Goal: Task Accomplishment & Management: Manage account settings

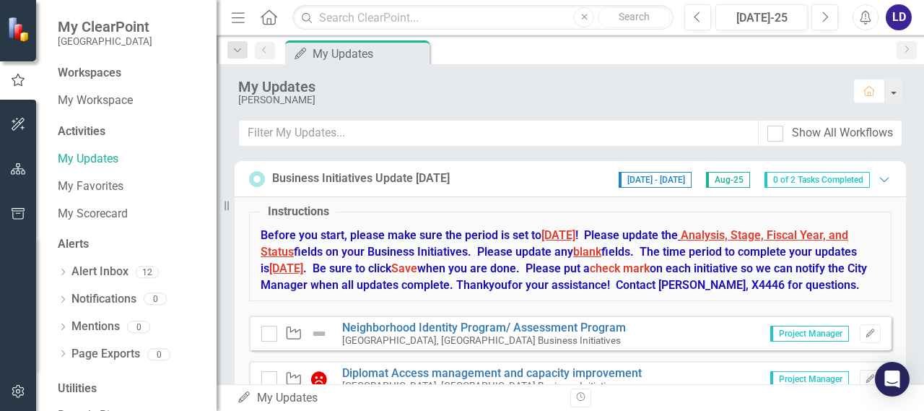
scroll to position [69, 0]
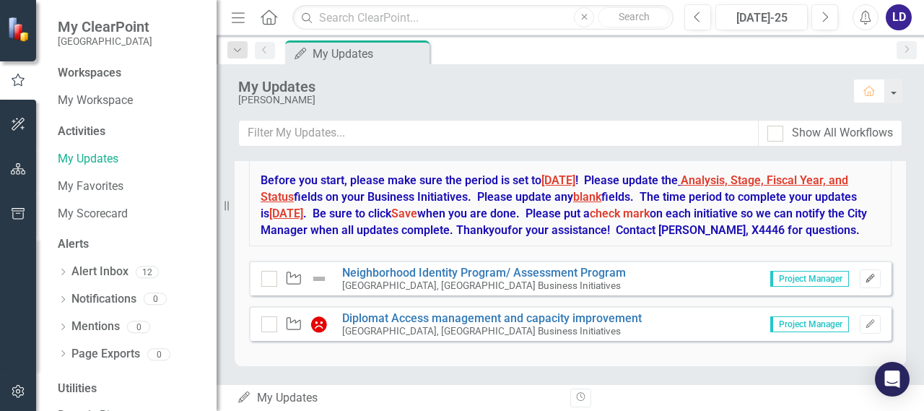
click at [865, 277] on icon "Edit" at bounding box center [870, 278] width 11 height 9
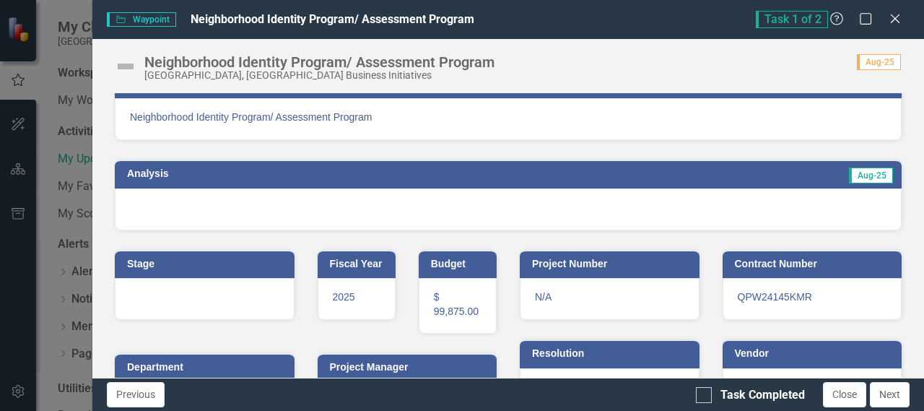
scroll to position [0, 0]
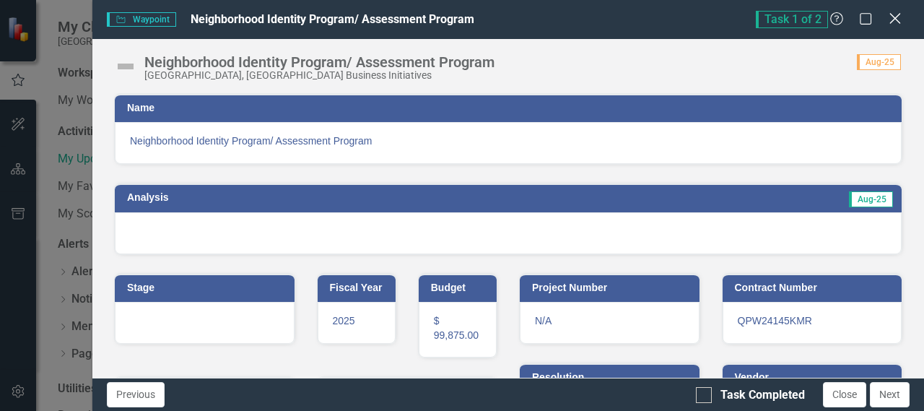
click at [893, 25] on div "Close" at bounding box center [895, 19] width 18 height 19
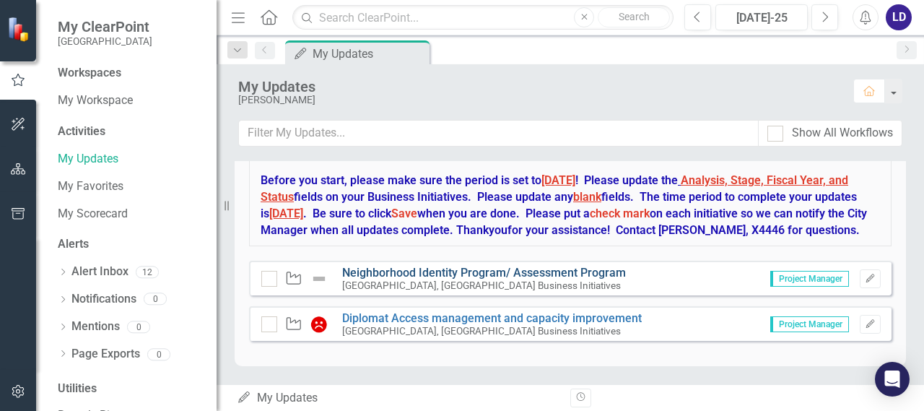
click at [393, 269] on link "Neighborhood Identity Program/ Assessment Program" at bounding box center [484, 273] width 284 height 14
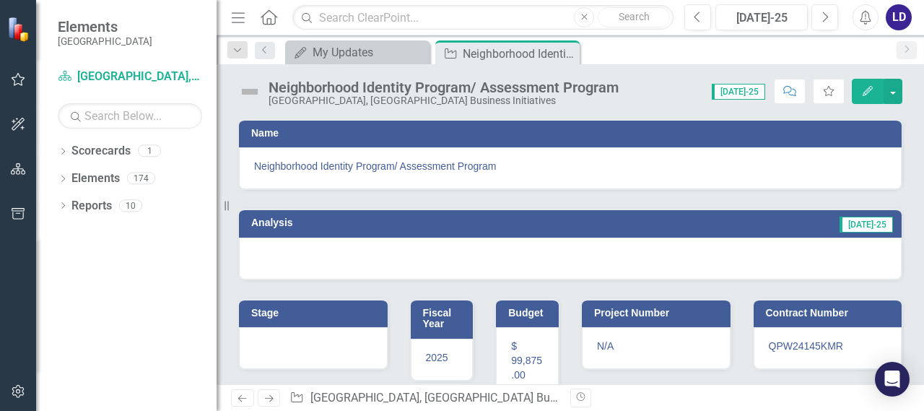
click at [866, 97] on button "Edit" at bounding box center [868, 91] width 32 height 25
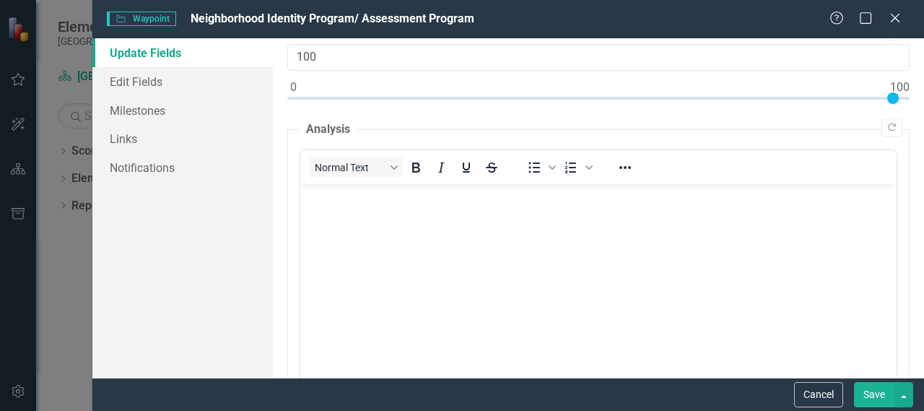
scroll to position [87, 0]
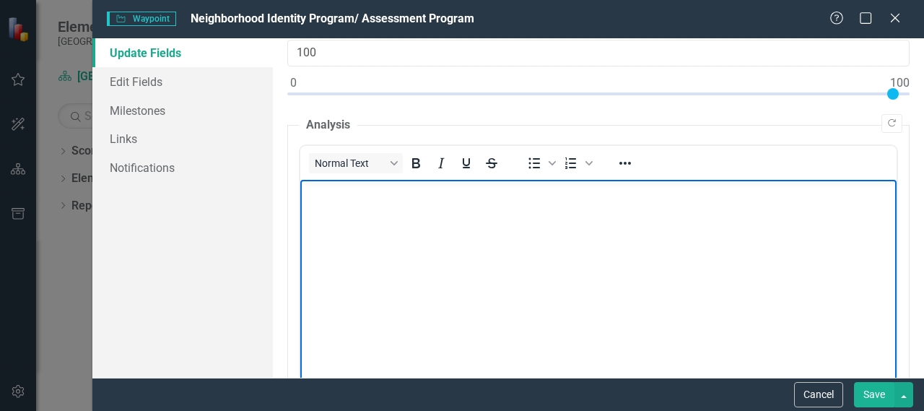
click at [448, 256] on body "Rich Text Area. Press ALT-0 for help." at bounding box center [598, 288] width 596 height 217
click at [872, 394] on button "Save" at bounding box center [874, 394] width 40 height 25
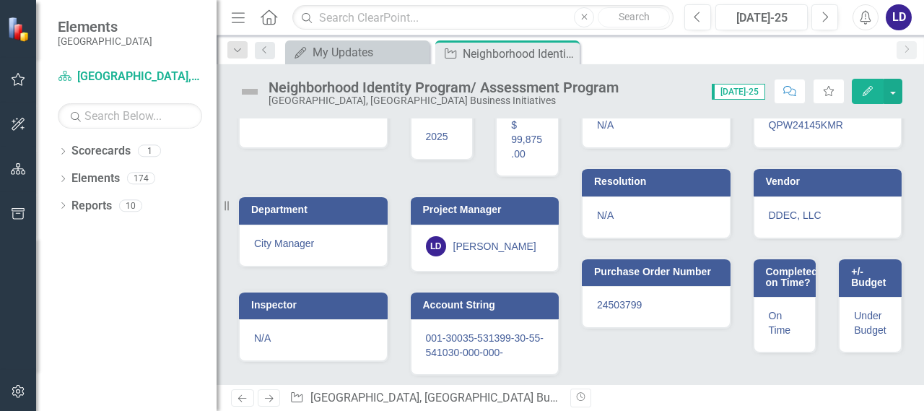
scroll to position [0, 0]
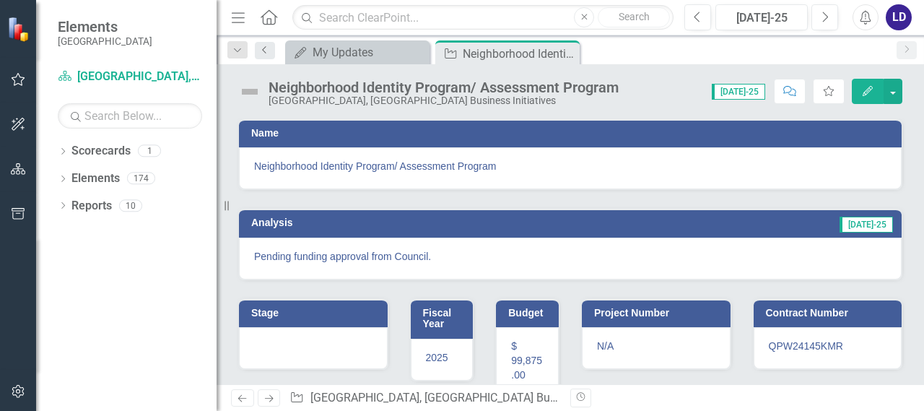
click at [266, 47] on icon "Previous" at bounding box center [265, 49] width 12 height 9
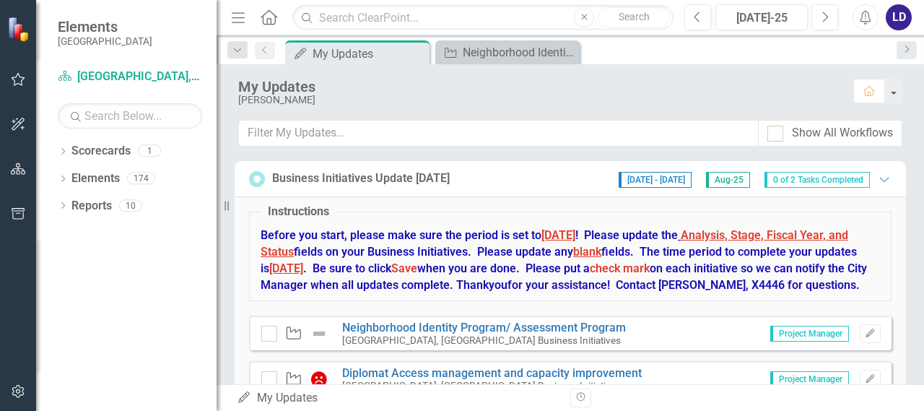
scroll to position [69, 0]
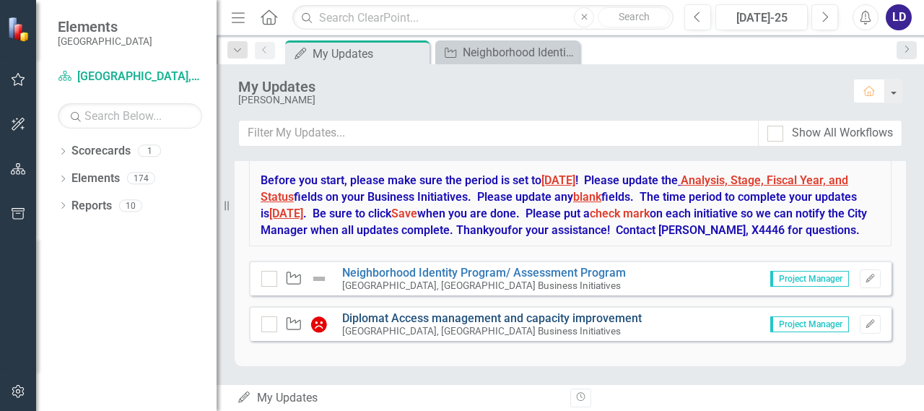
click at [583, 322] on link "Diplomat Access management and capacity improvement" at bounding box center [492, 318] width 300 height 14
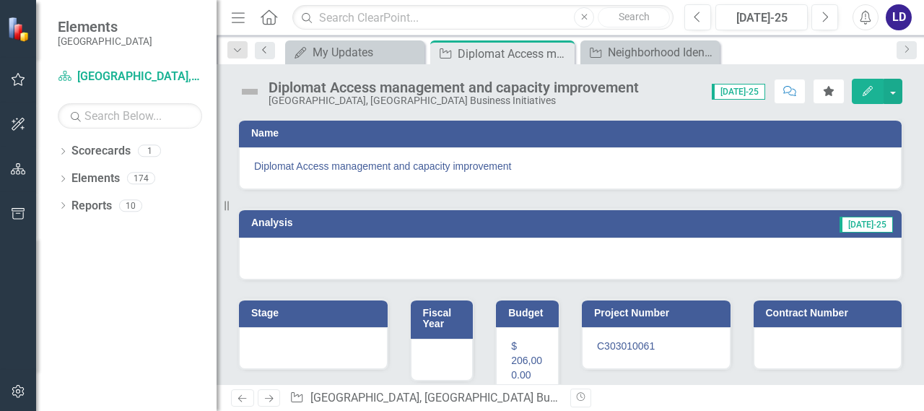
click at [261, 50] on icon "Previous" at bounding box center [265, 49] width 12 height 9
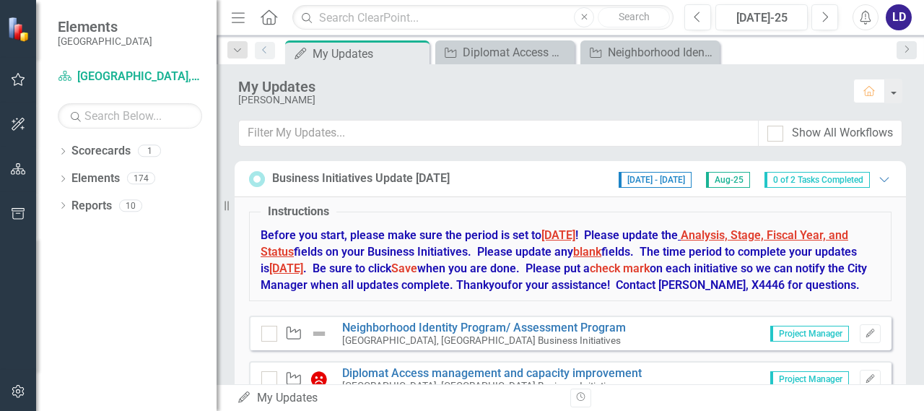
scroll to position [69, 0]
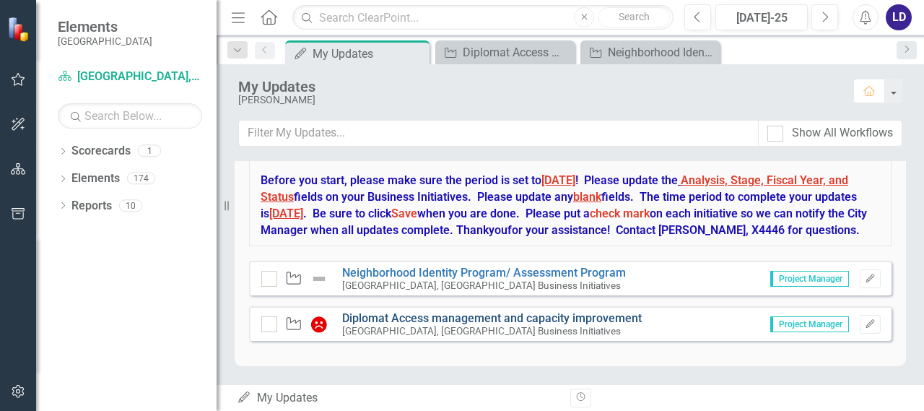
click at [514, 318] on link "Diplomat Access management and capacity improvement" at bounding box center [492, 318] width 300 height 14
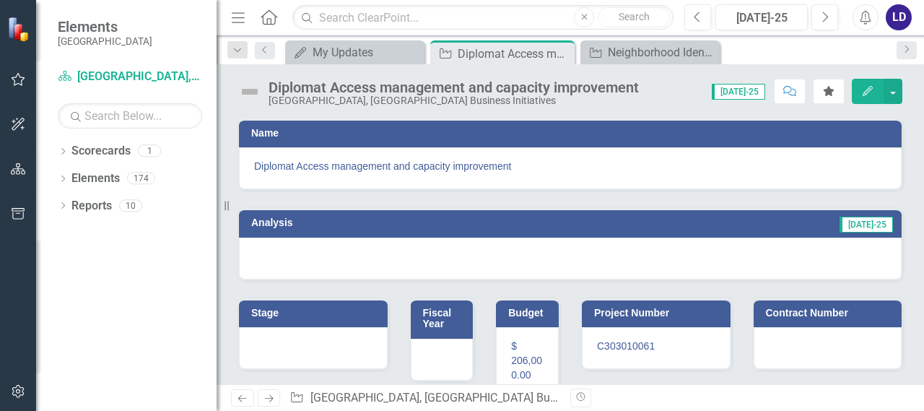
click at [861, 91] on button "Edit" at bounding box center [868, 91] width 32 height 25
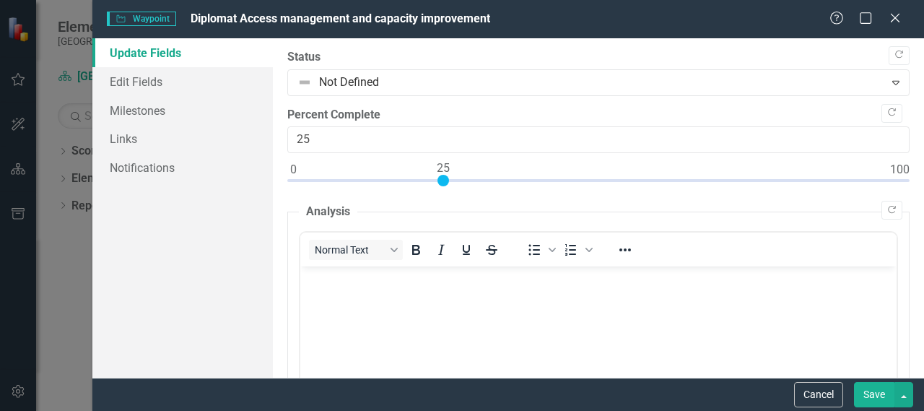
click at [336, 297] on body "Rich Text Area. Press ALT-0 for help." at bounding box center [598, 374] width 596 height 217
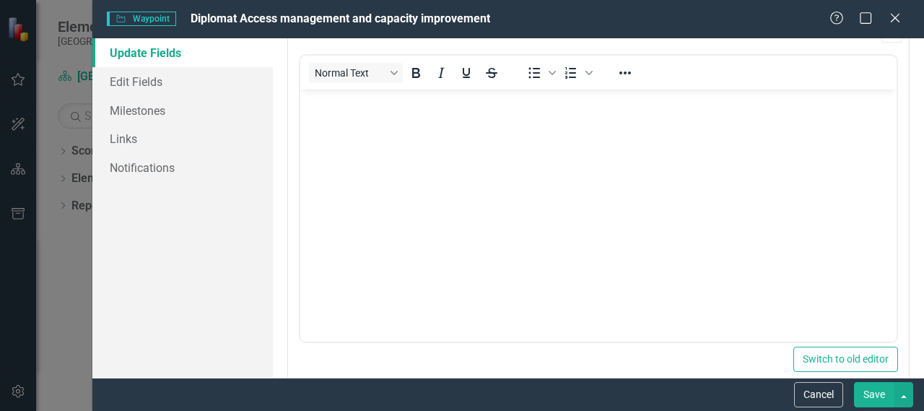
scroll to position [673, 0]
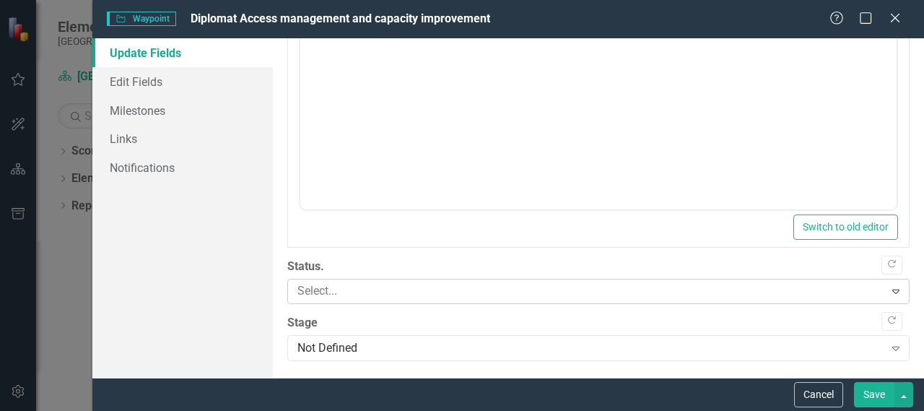
click at [886, 295] on div "Expand" at bounding box center [896, 290] width 26 height 23
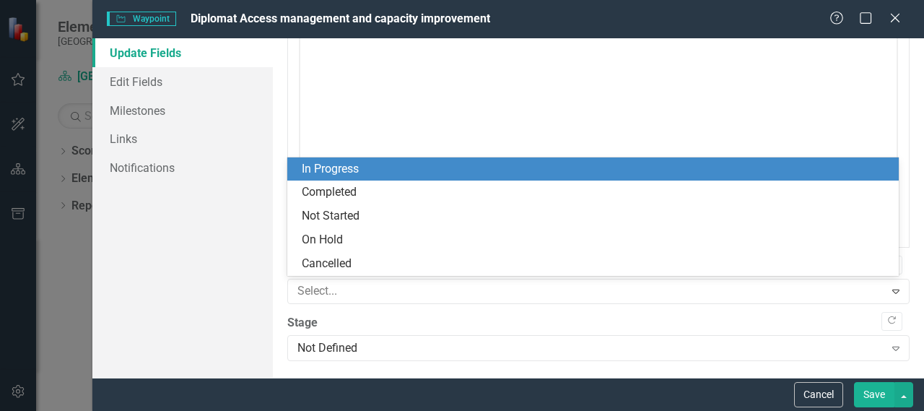
click at [433, 166] on div "In Progress" at bounding box center [596, 169] width 588 height 17
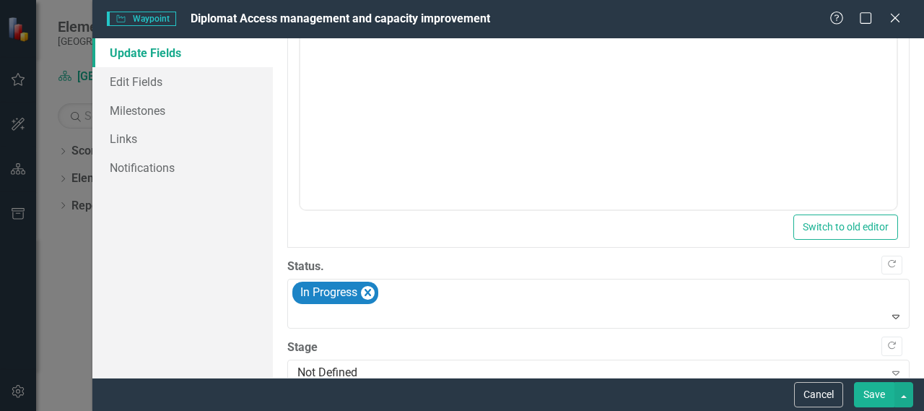
scroll to position [697, 0]
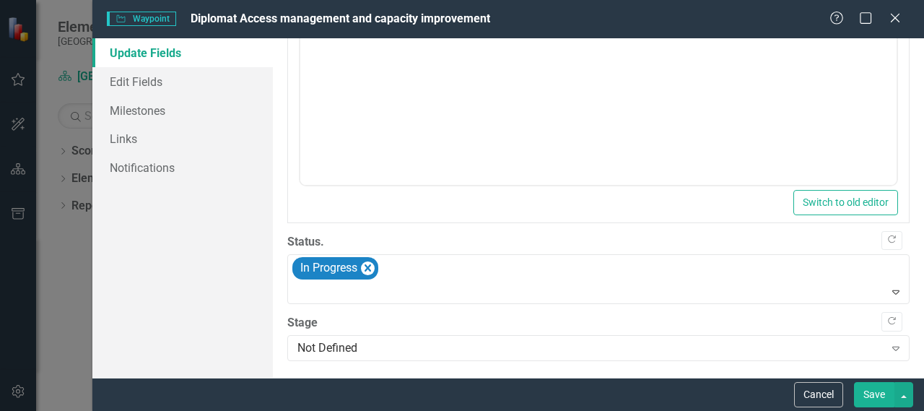
click at [879, 401] on button "Save" at bounding box center [874, 394] width 40 height 25
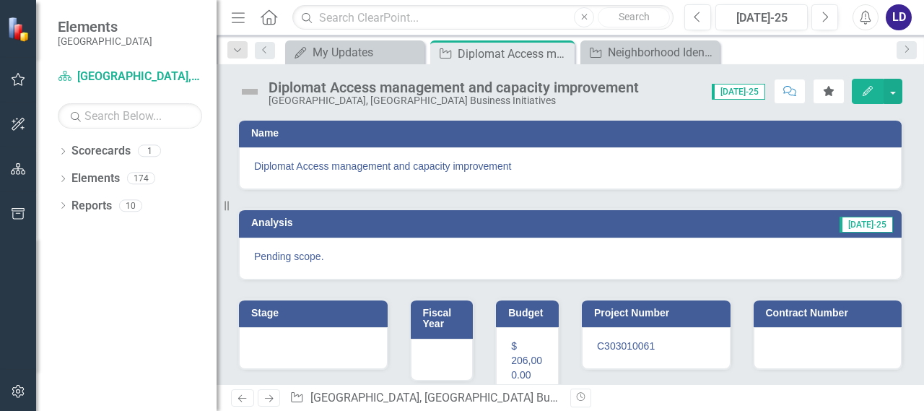
click at [866, 90] on icon "button" at bounding box center [868, 91] width 10 height 10
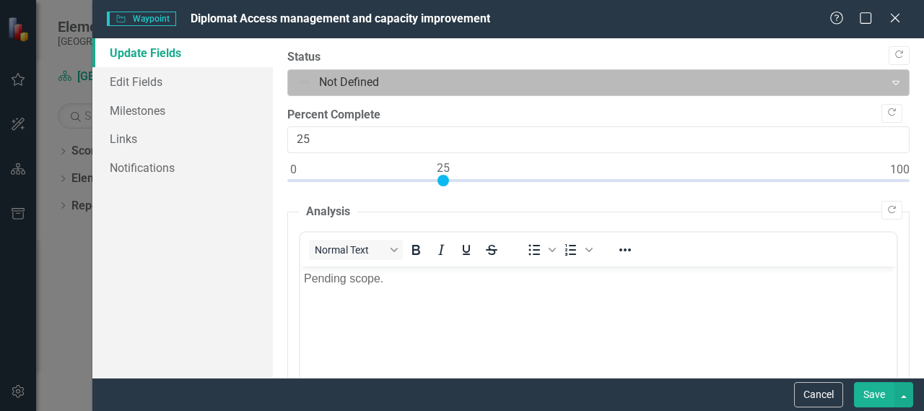
scroll to position [0, 0]
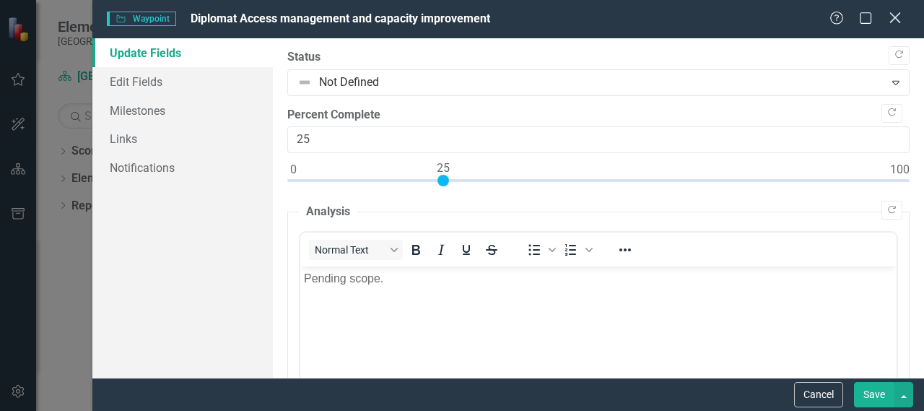
click at [899, 14] on icon at bounding box center [895, 17] width 11 height 11
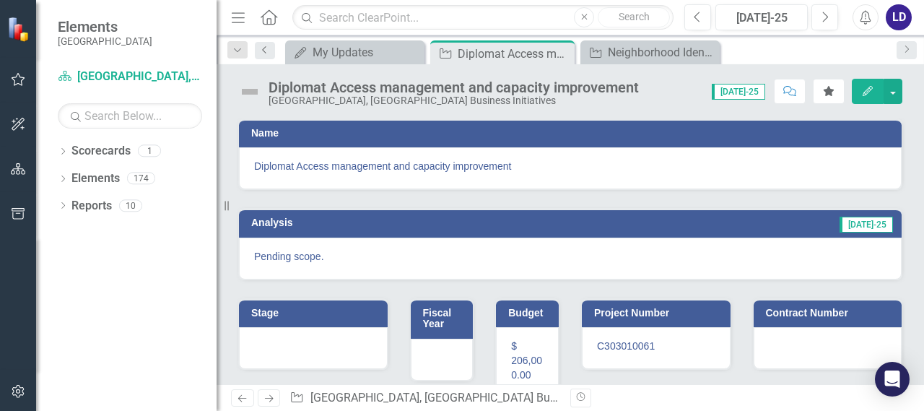
click at [266, 46] on icon at bounding box center [264, 49] width 4 height 7
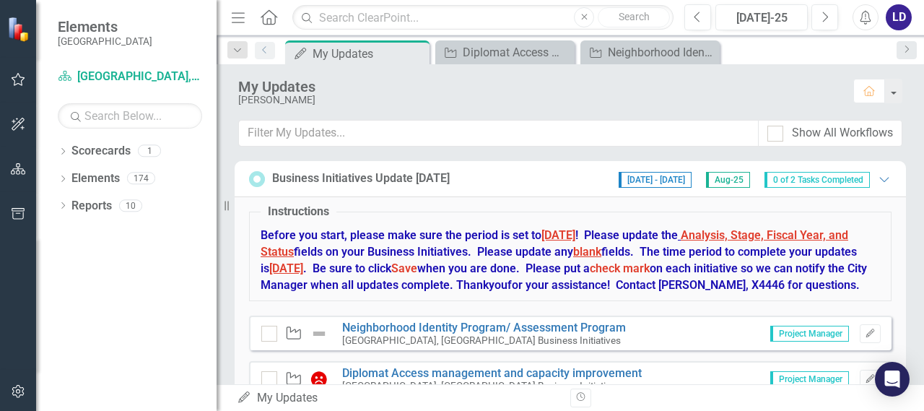
scroll to position [69, 0]
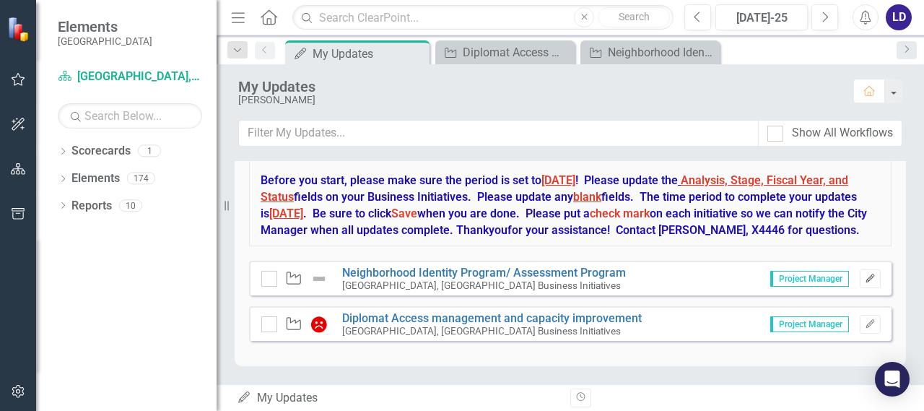
click at [865, 277] on icon "Edit" at bounding box center [870, 278] width 11 height 9
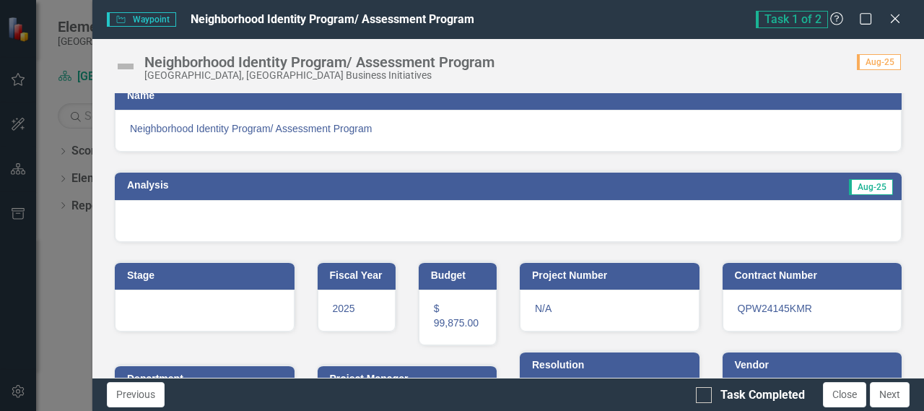
scroll to position [0, 0]
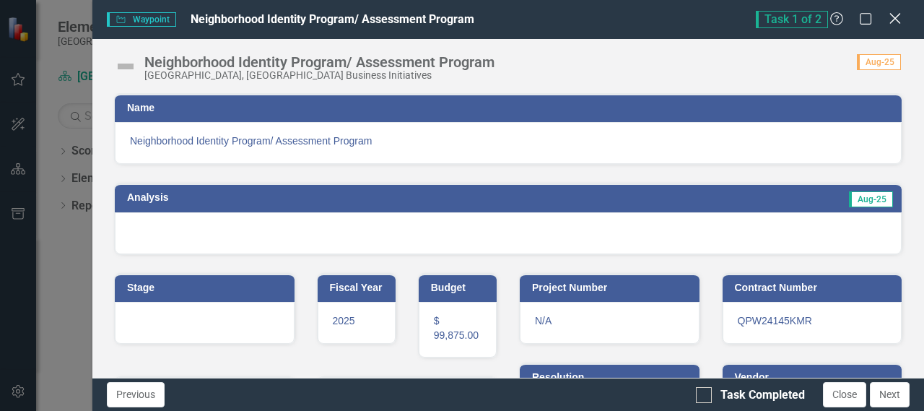
click at [892, 24] on icon "Close" at bounding box center [895, 19] width 18 height 14
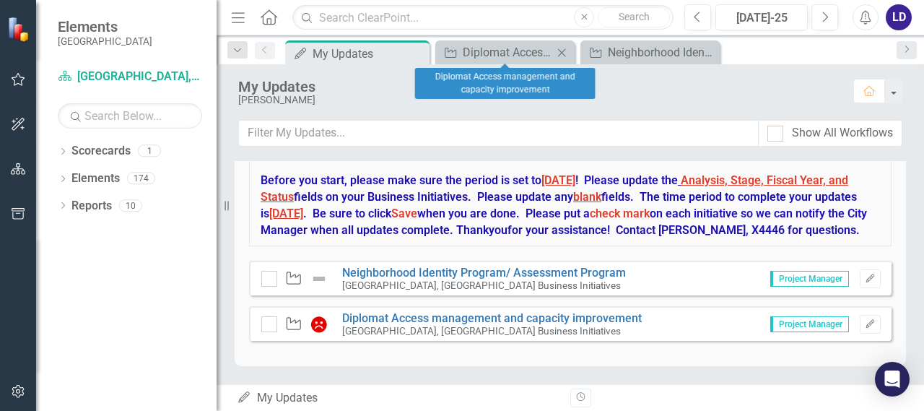
click at [568, 51] on icon "Close" at bounding box center [562, 53] width 14 height 12
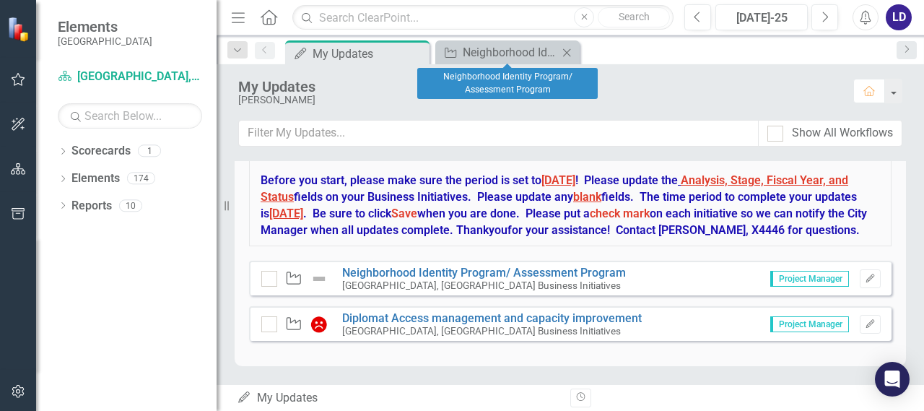
click at [568, 47] on icon "Close" at bounding box center [567, 53] width 14 height 12
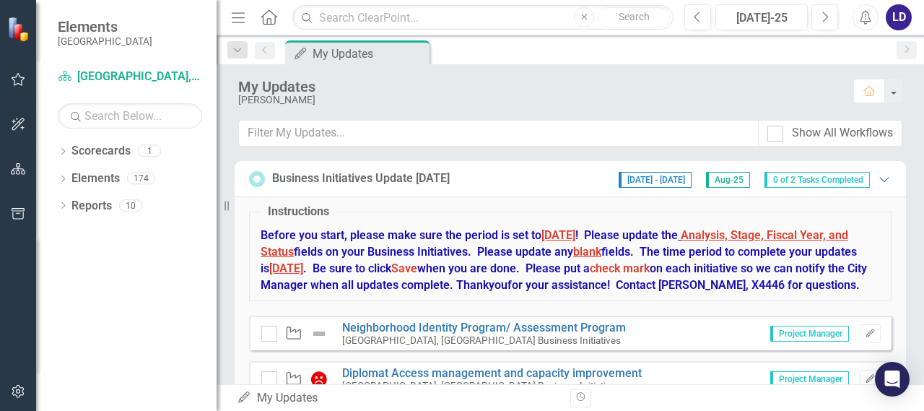
click at [877, 177] on icon "Expanded" at bounding box center [884, 179] width 14 height 12
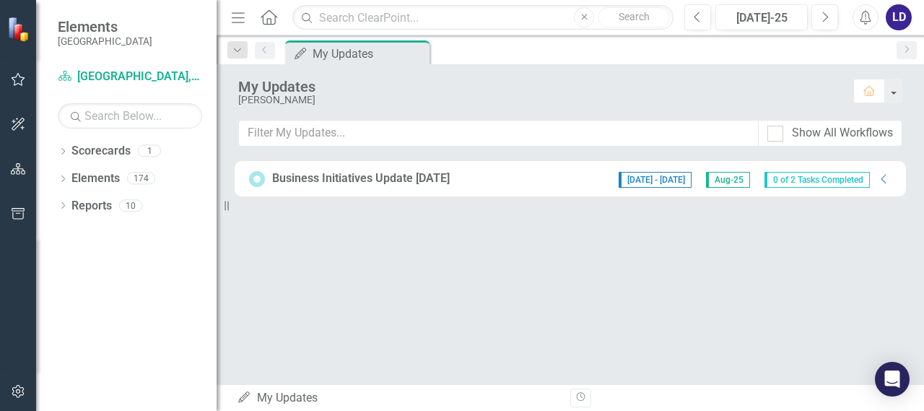
click at [874, 175] on div "[DATE] - [DATE] Aug-25 0 of 2 Tasks Completed" at bounding box center [745, 179] width 266 height 18
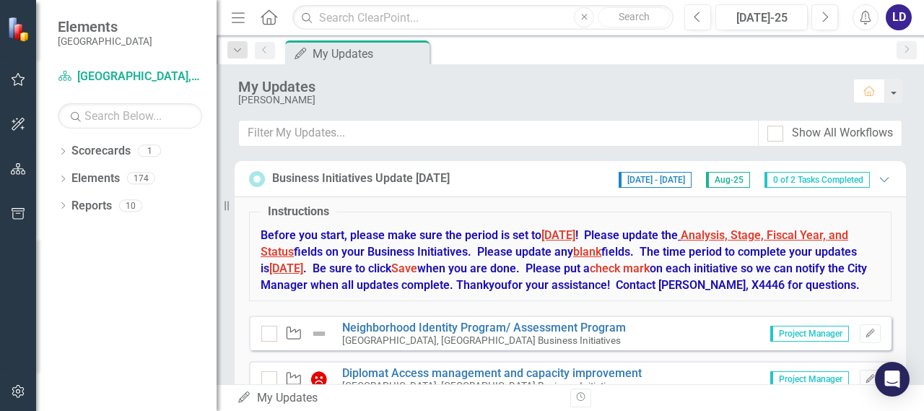
scroll to position [69, 0]
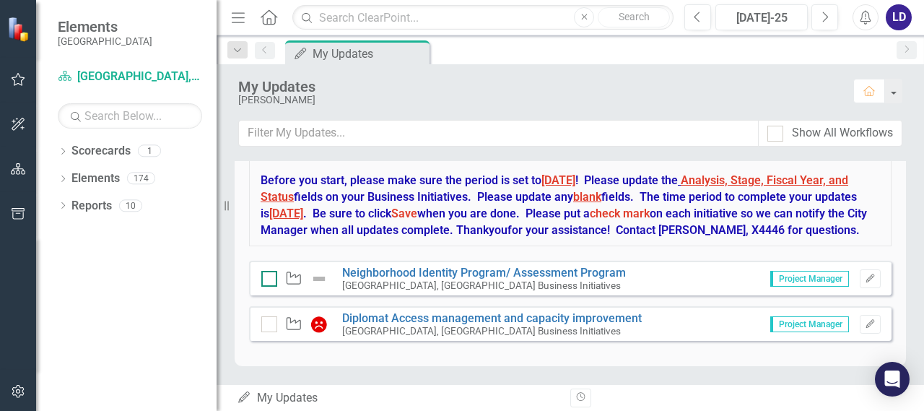
click at [266, 274] on input "checkbox" at bounding box center [265, 275] width 9 height 9
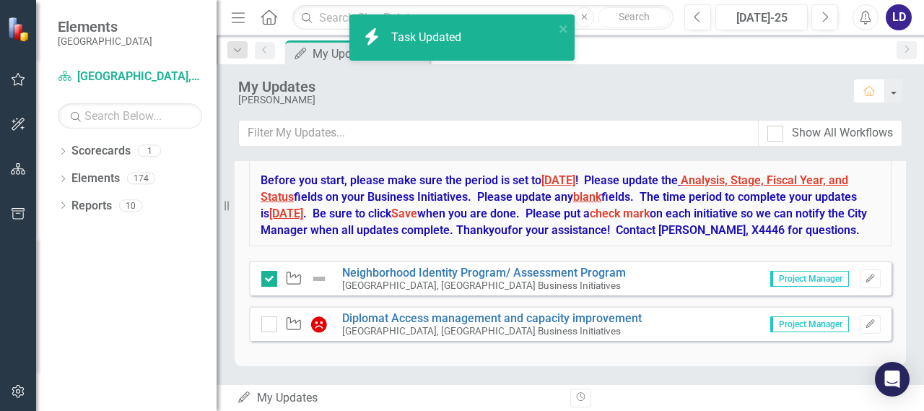
checkbox input "true"
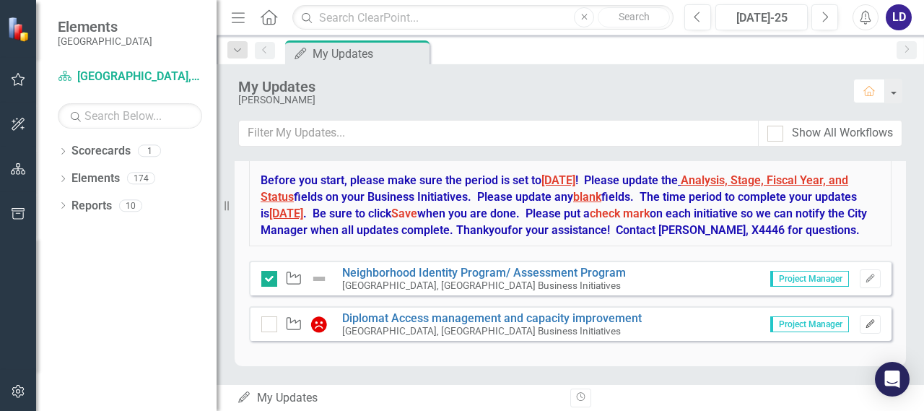
click at [865, 326] on icon "Edit" at bounding box center [870, 324] width 11 height 9
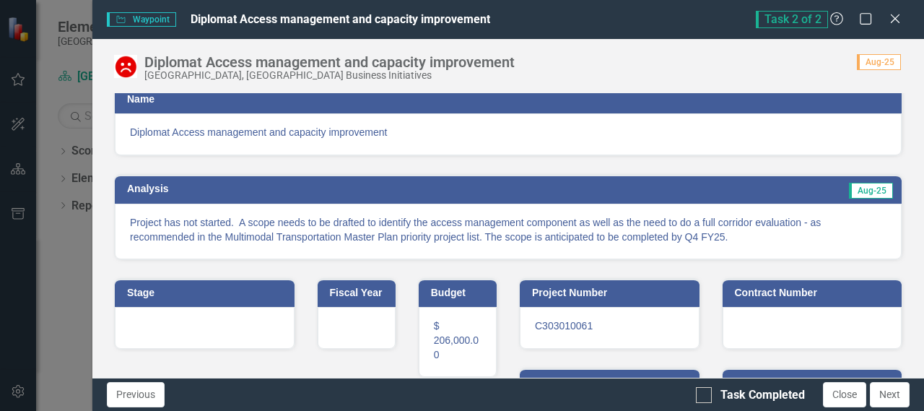
scroll to position [0, 0]
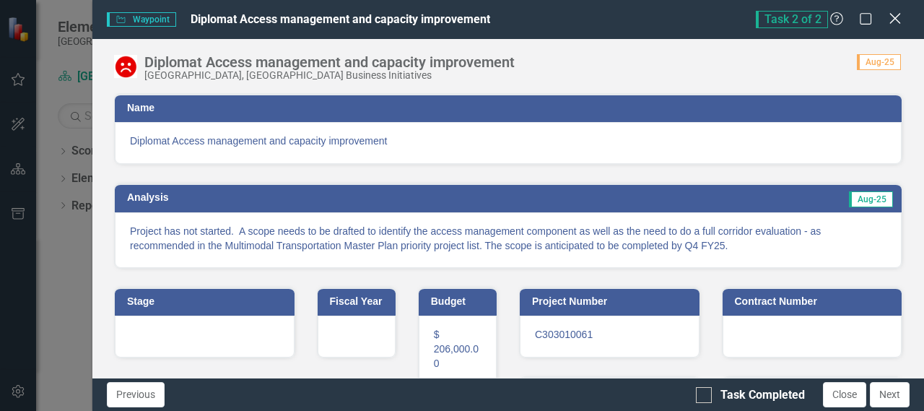
click at [892, 23] on icon "Close" at bounding box center [895, 19] width 18 height 14
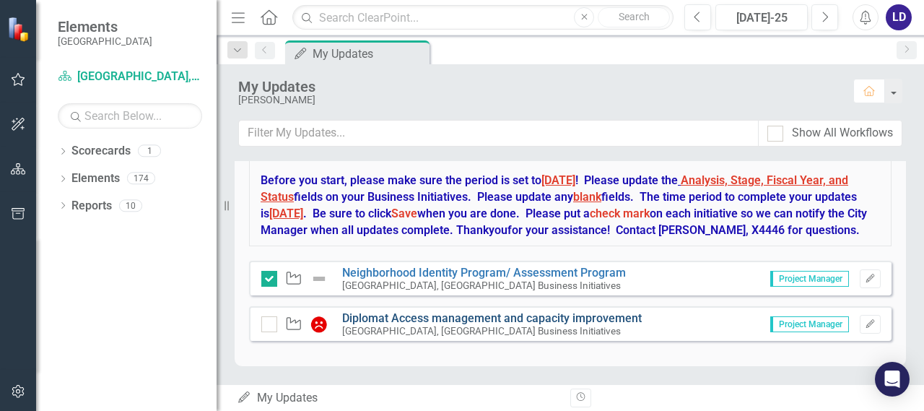
click at [534, 320] on link "Diplomat Access management and capacity improvement" at bounding box center [492, 318] width 300 height 14
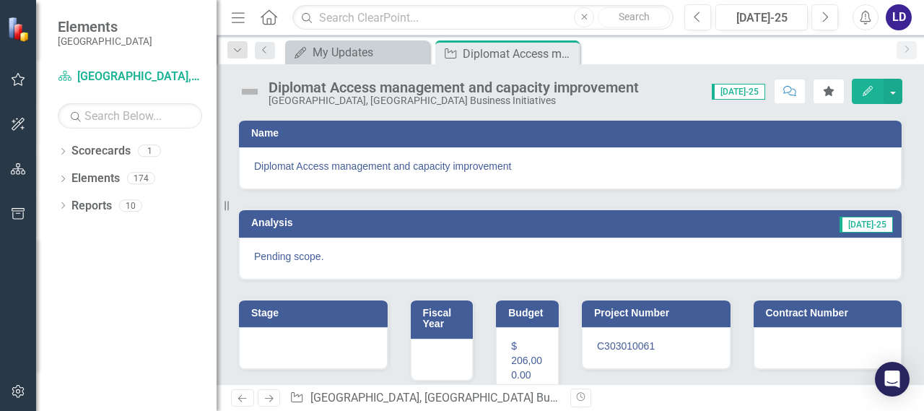
click at [749, 90] on span "[DATE]-25" at bounding box center [738, 92] width 53 height 16
click at [895, 82] on button "button" at bounding box center [893, 91] width 19 height 25
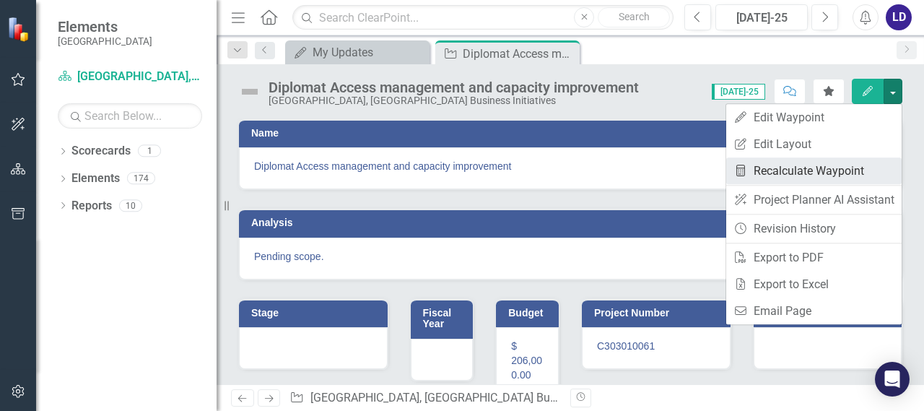
click at [827, 170] on link "Recalculate Measure Recalculate Waypoint" at bounding box center [813, 170] width 175 height 27
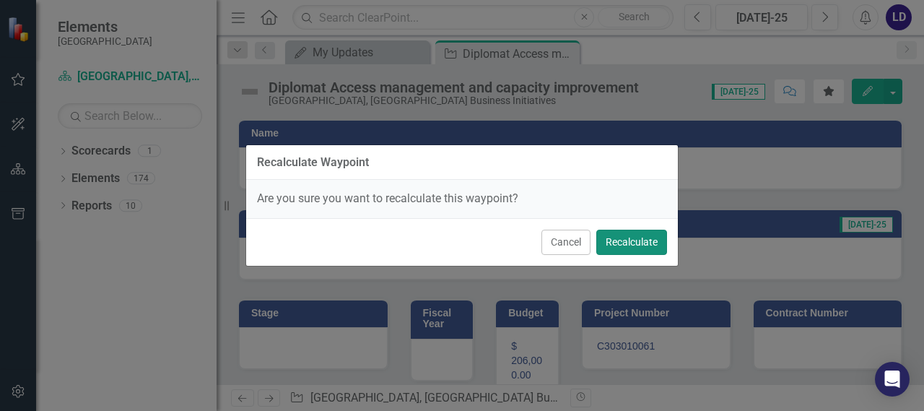
click at [635, 243] on button "Recalculate" at bounding box center [631, 242] width 71 height 25
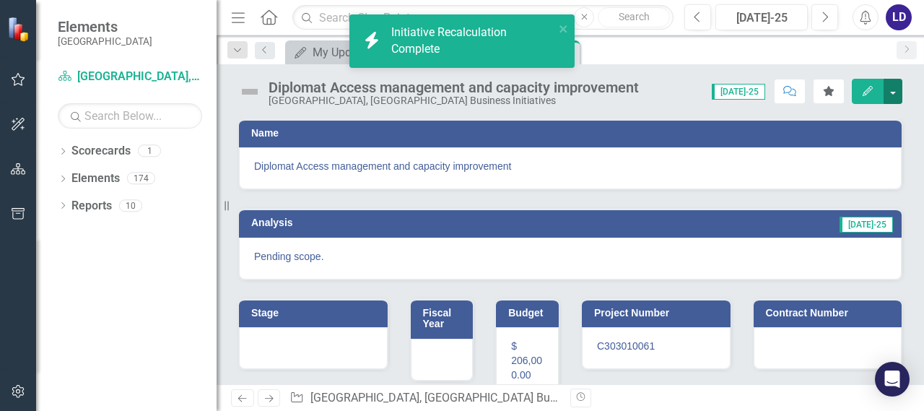
click at [892, 95] on button "button" at bounding box center [893, 91] width 19 height 25
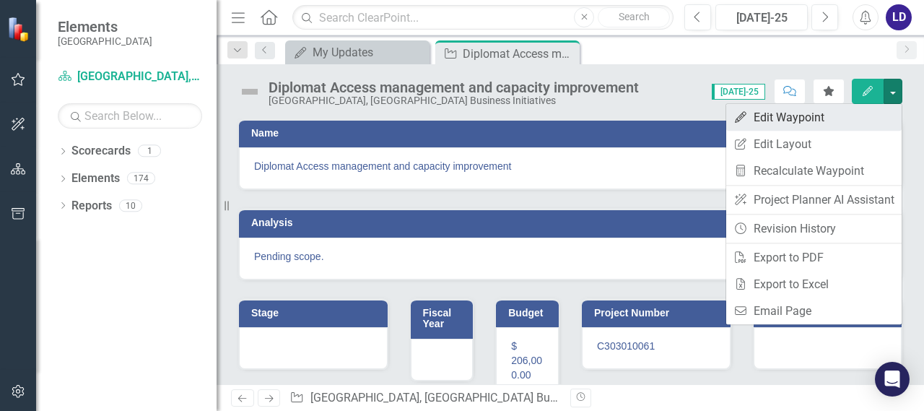
click at [778, 123] on link "Edit Edit Waypoint" at bounding box center [813, 117] width 175 height 27
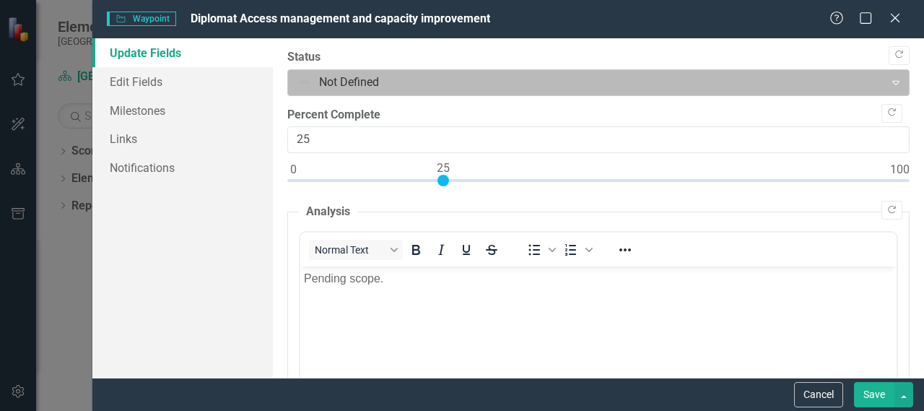
click at [883, 88] on div "Expand" at bounding box center [896, 82] width 26 height 23
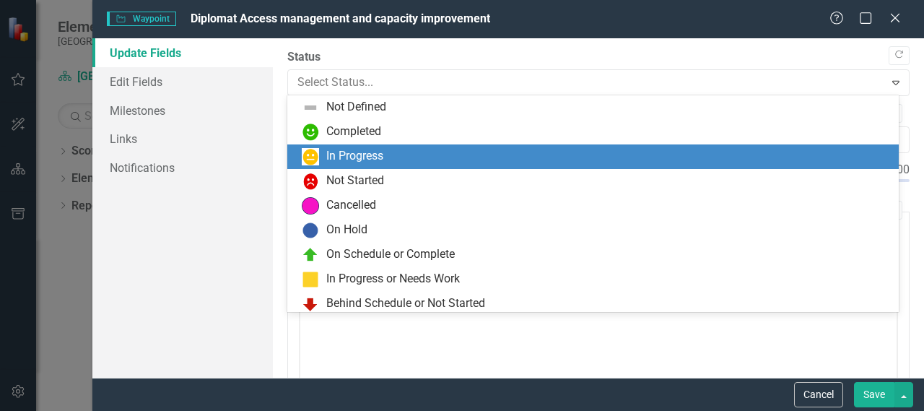
click at [554, 152] on div "In Progress" at bounding box center [596, 156] width 588 height 17
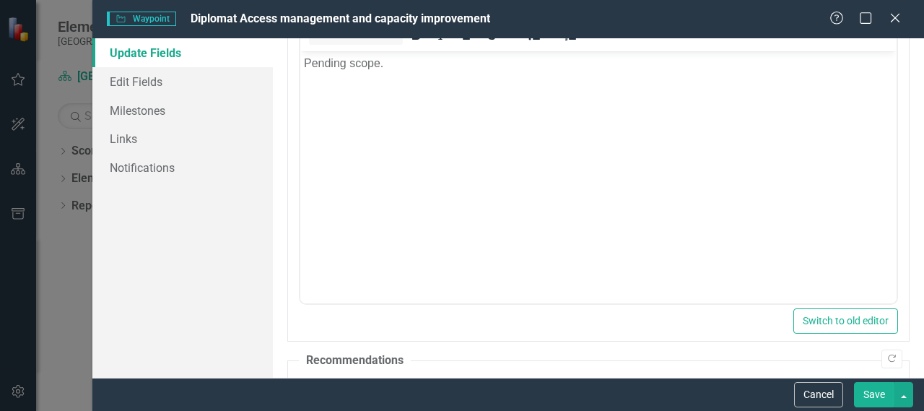
scroll to position [218, 0]
click at [865, 385] on button "Save" at bounding box center [874, 394] width 40 height 25
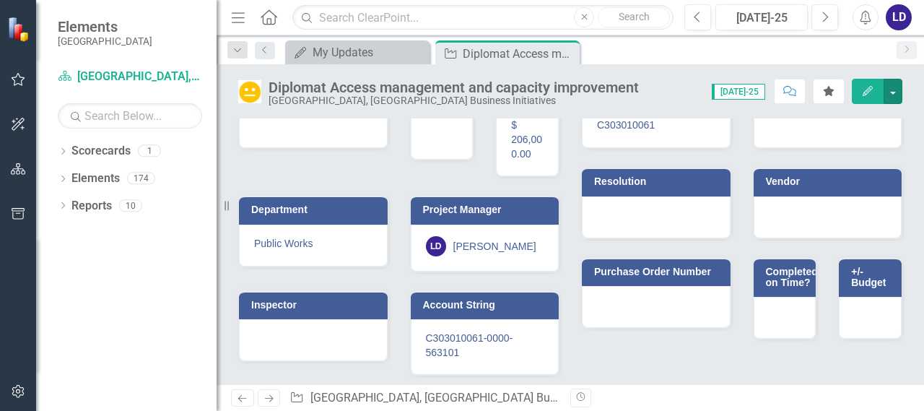
scroll to position [0, 0]
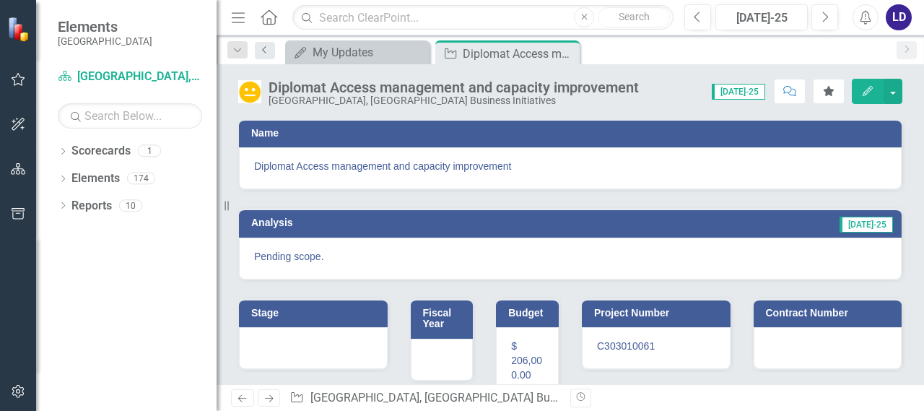
click at [268, 48] on icon "Previous" at bounding box center [265, 49] width 12 height 9
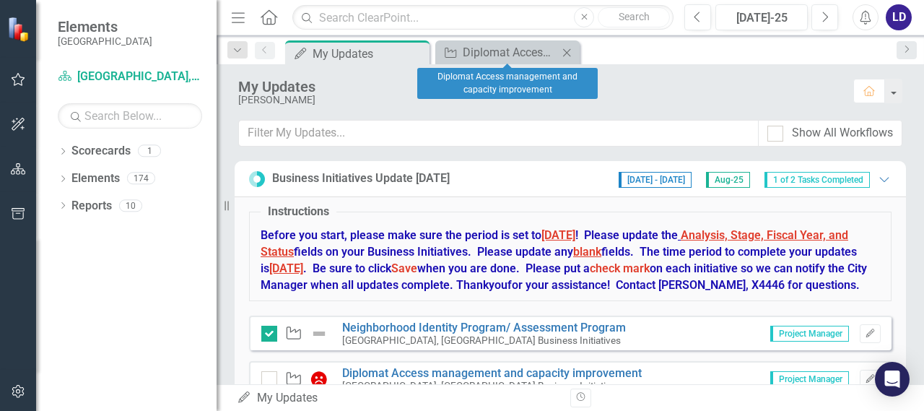
click at [566, 47] on icon "Close" at bounding box center [567, 53] width 14 height 12
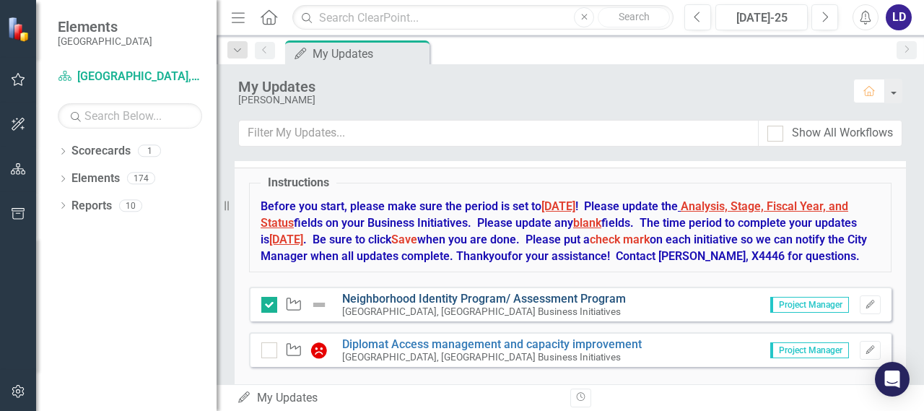
scroll to position [69, 0]
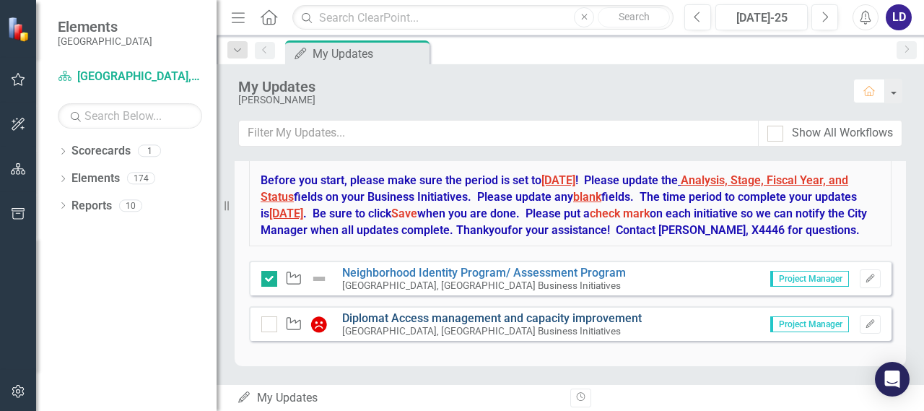
click at [427, 323] on link "Diplomat Access management and capacity improvement" at bounding box center [492, 318] width 300 height 14
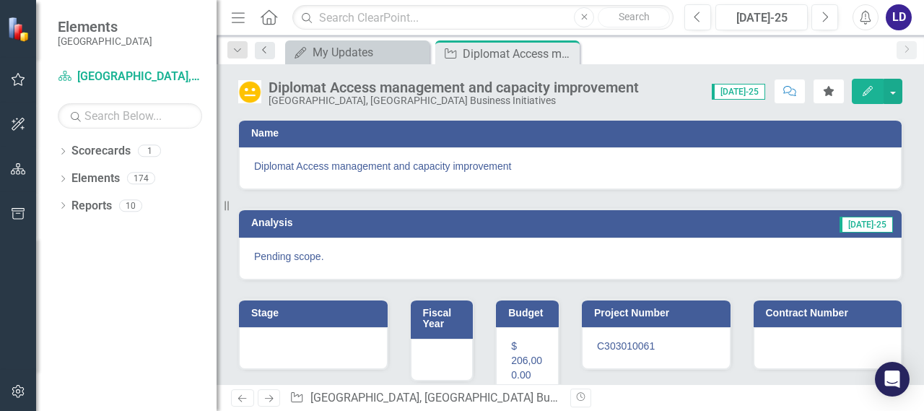
click at [264, 51] on icon at bounding box center [264, 49] width 4 height 7
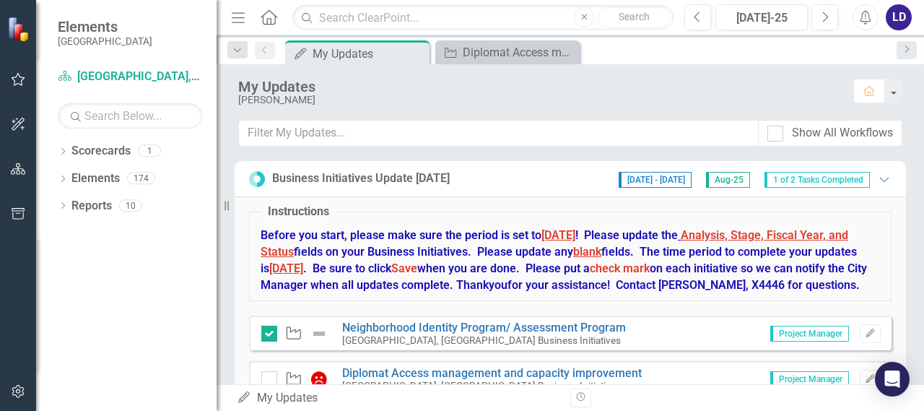
click at [732, 178] on span "Aug-25" at bounding box center [728, 180] width 44 height 16
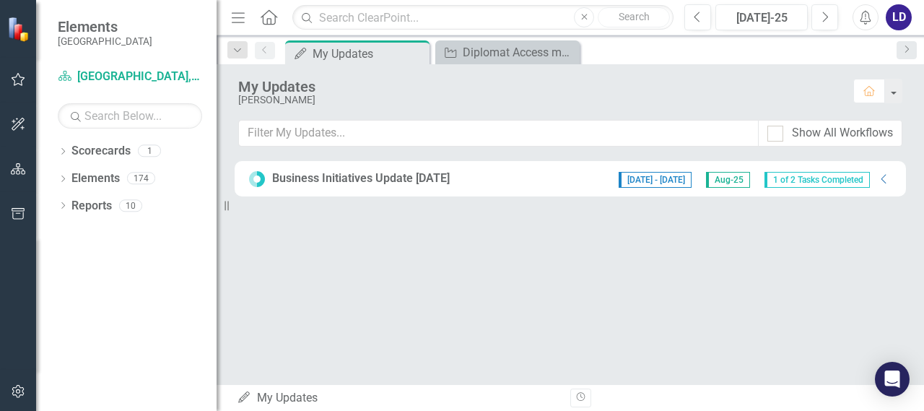
click at [741, 177] on span "Aug-25" at bounding box center [728, 180] width 44 height 16
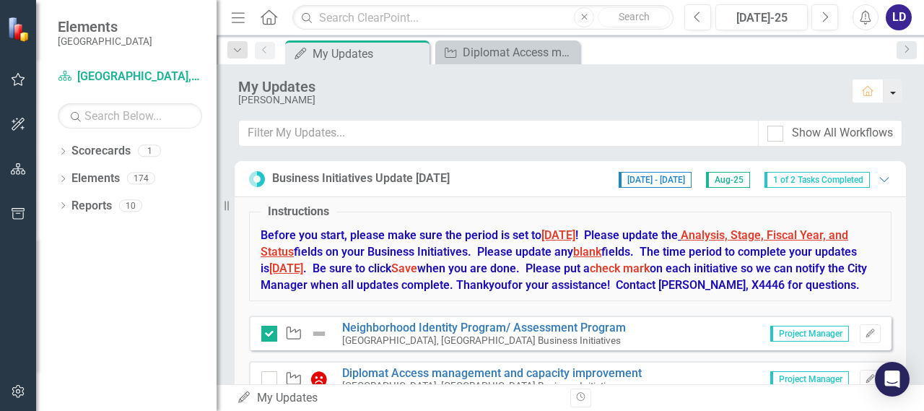
click at [896, 92] on button "button" at bounding box center [893, 91] width 19 height 25
click at [765, 277] on strong "Before you start, please make sure the period is set to AUG 25 ! Please update …" at bounding box center [564, 260] width 606 height 64
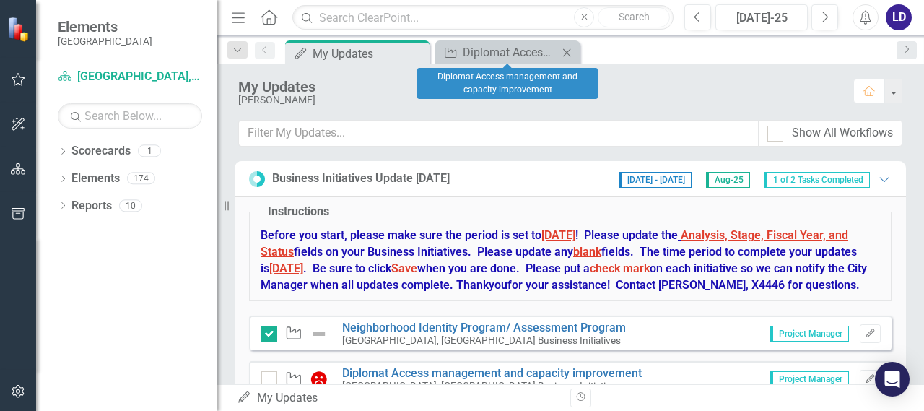
click at [573, 53] on icon "Close" at bounding box center [567, 53] width 14 height 12
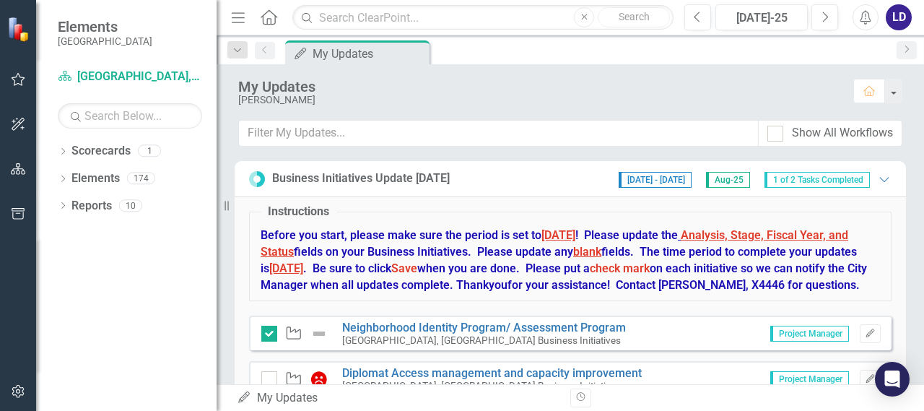
click at [908, 52] on icon "Next" at bounding box center [907, 49] width 12 height 9
click at [232, 49] on icon "Dropdown" at bounding box center [237, 50] width 13 height 10
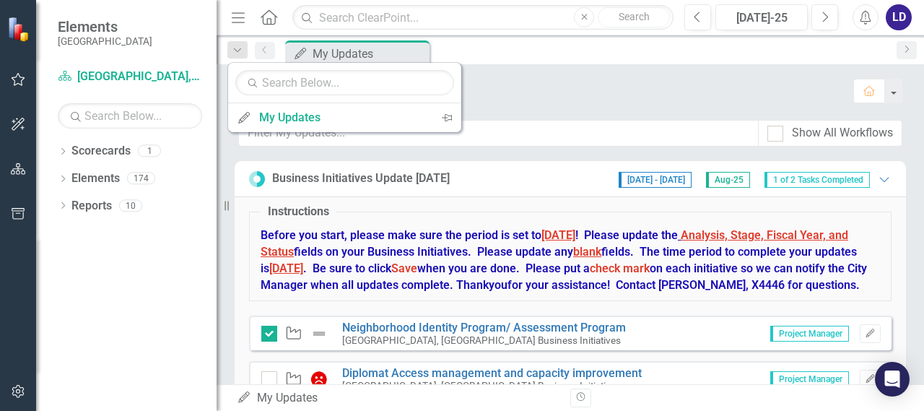
click at [908, 49] on icon at bounding box center [907, 48] width 4 height 7
click at [287, 119] on div "My Updates" at bounding box center [342, 117] width 166 height 18
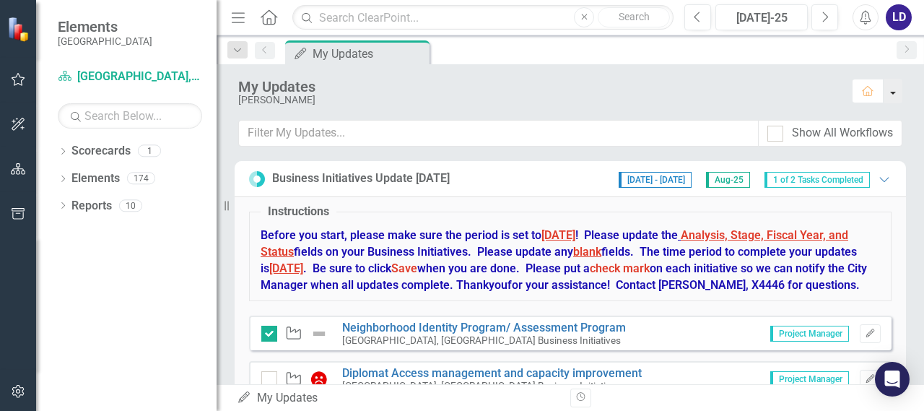
click at [892, 85] on button "button" at bounding box center [893, 91] width 19 height 25
click at [689, 116] on div "My Updates Laura Dodd Home" at bounding box center [571, 92] width 708 height 56
click at [877, 181] on icon "Expanded" at bounding box center [884, 179] width 14 height 12
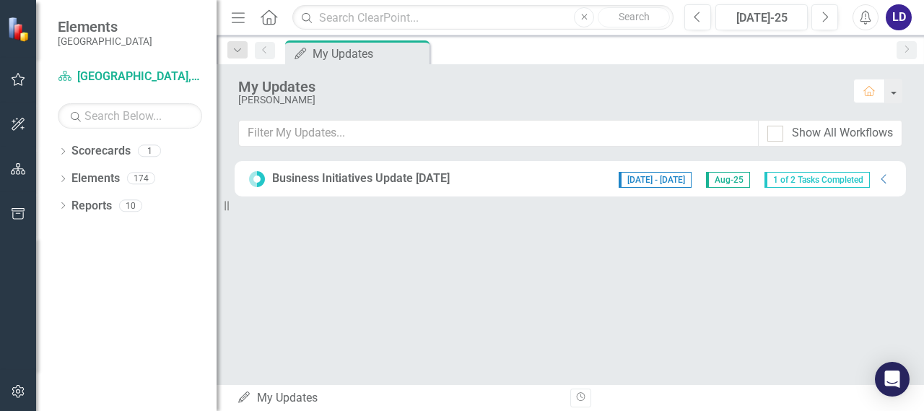
click at [874, 178] on div "8/15/25 - 8/31/25 Aug-25 1 of 2 Tasks Completed" at bounding box center [745, 179] width 266 height 18
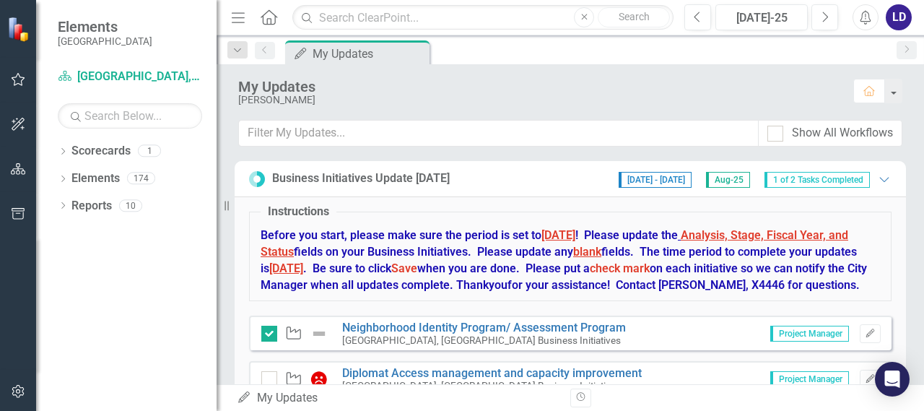
click at [386, 247] on strong "Before you start, please make sure the period is set to AUG 25 ! Please update …" at bounding box center [564, 260] width 606 height 64
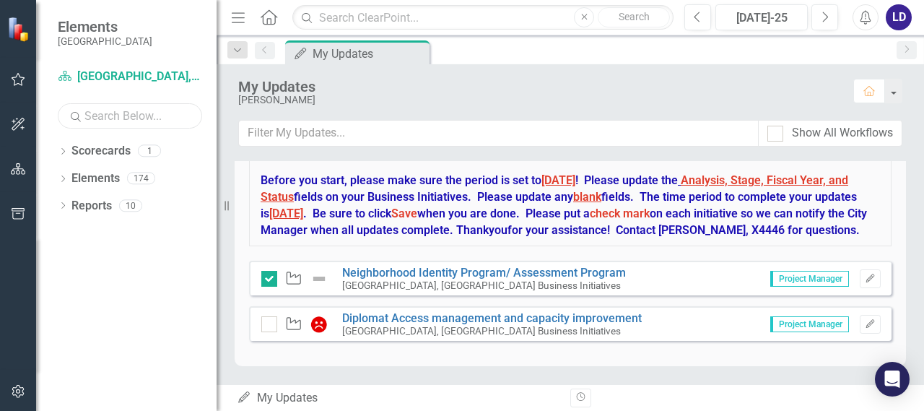
click at [106, 122] on input "text" at bounding box center [130, 115] width 144 height 25
type input "pine"
click at [85, 177] on link "Elements" at bounding box center [95, 178] width 48 height 17
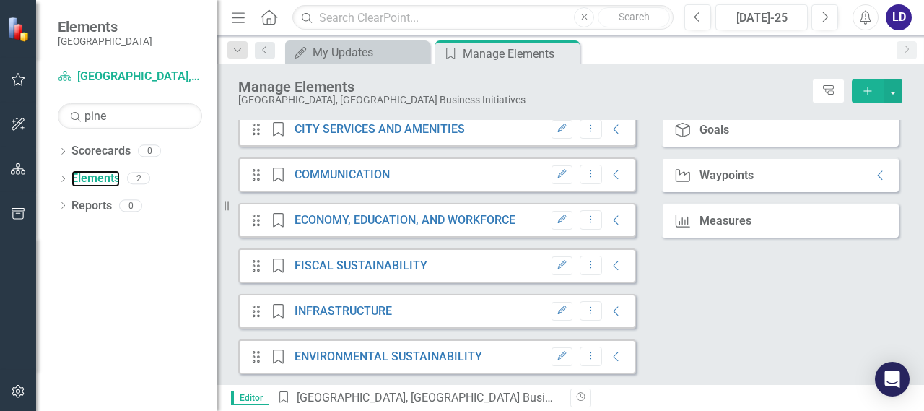
scroll to position [287, 0]
click at [61, 177] on icon "Dropdown" at bounding box center [63, 180] width 10 height 8
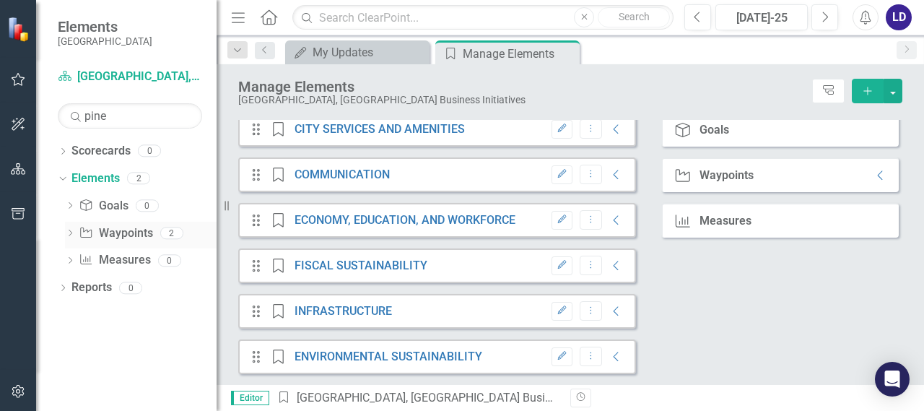
click at [110, 234] on link "Waypoint Waypoints" at bounding box center [116, 233] width 74 height 17
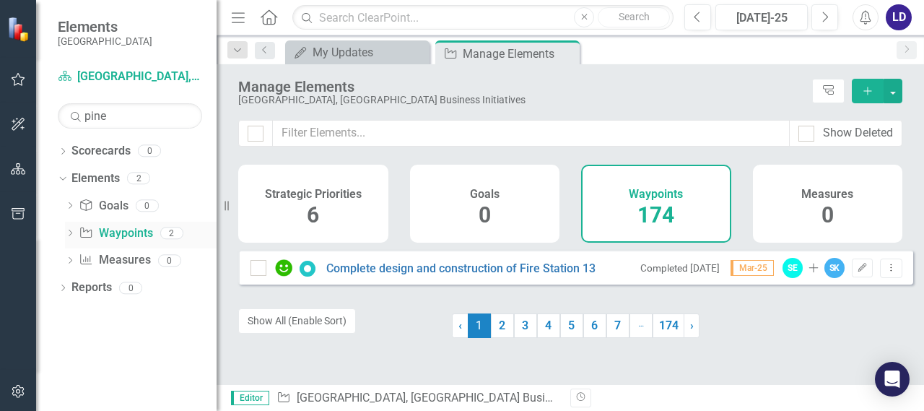
click at [70, 230] on icon "Dropdown" at bounding box center [70, 234] width 10 height 8
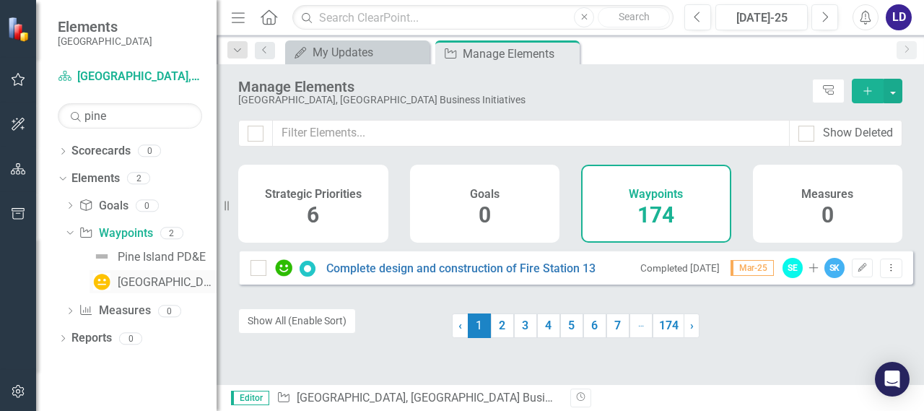
click at [147, 278] on div "[GEOGRAPHIC_DATA]" at bounding box center [167, 282] width 99 height 13
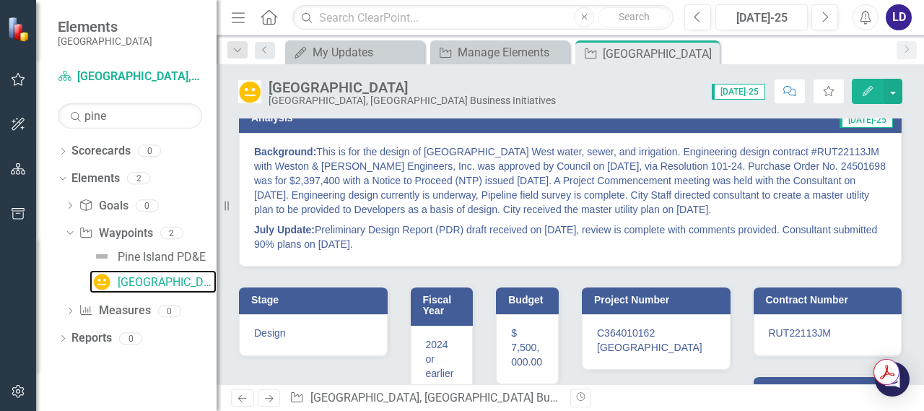
scroll to position [104, 0]
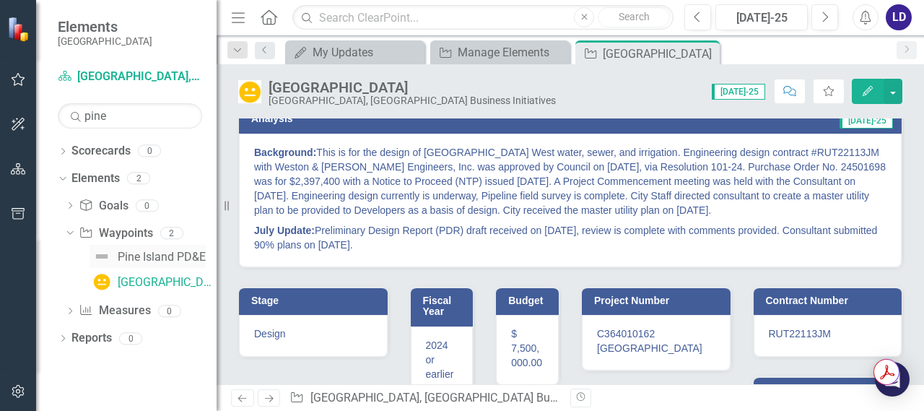
click at [135, 261] on div "Pine Island PD&E" at bounding box center [162, 257] width 88 height 13
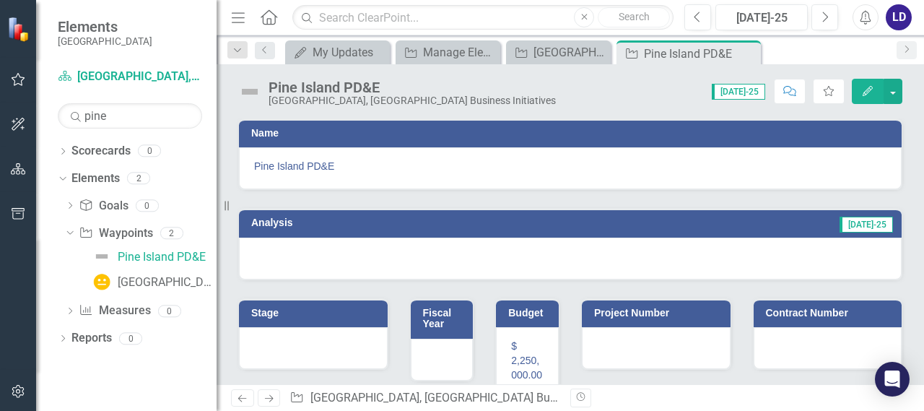
click at [905, 48] on icon "Next" at bounding box center [907, 49] width 12 height 9
click at [900, 97] on button "button" at bounding box center [893, 91] width 19 height 25
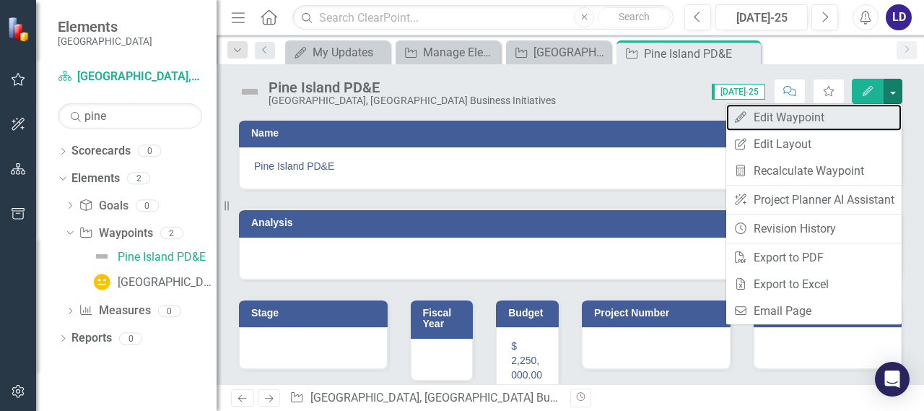
click at [826, 113] on link "Edit Edit Waypoint" at bounding box center [813, 117] width 175 height 27
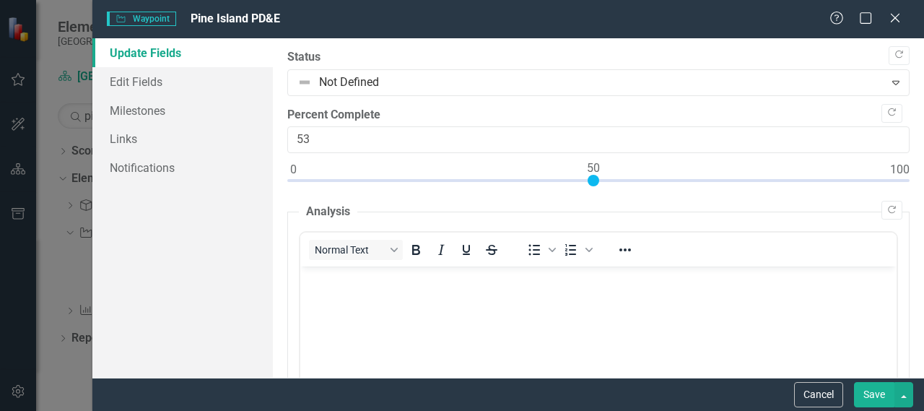
type input "50"
drag, startPoint x: 505, startPoint y: 178, endPoint x: 596, endPoint y: 181, distance: 91.0
click at [596, 181] on div at bounding box center [594, 181] width 12 height 12
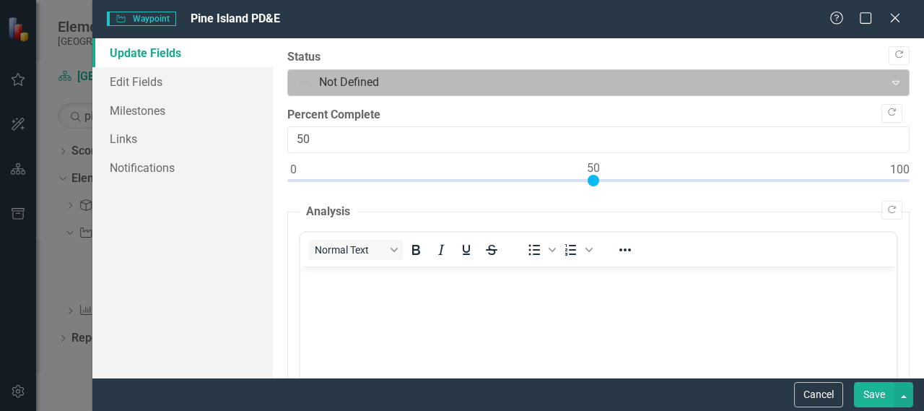
click at [889, 83] on icon "Expand" at bounding box center [896, 83] width 14 height 12
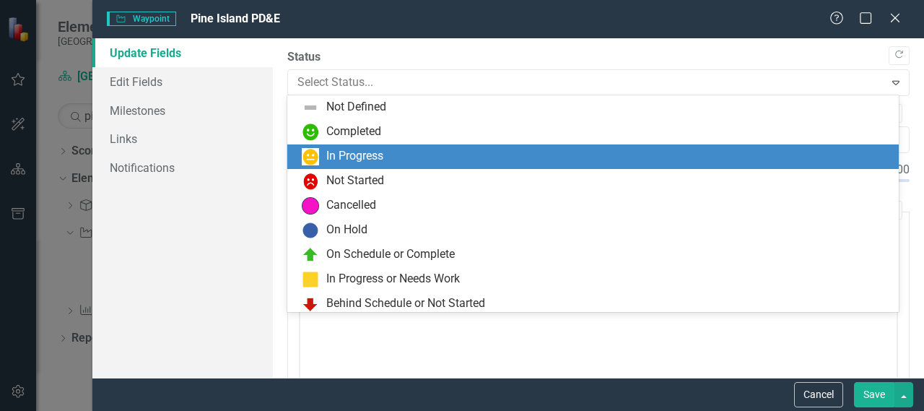
click at [461, 165] on div "In Progress" at bounding box center [596, 156] width 588 height 17
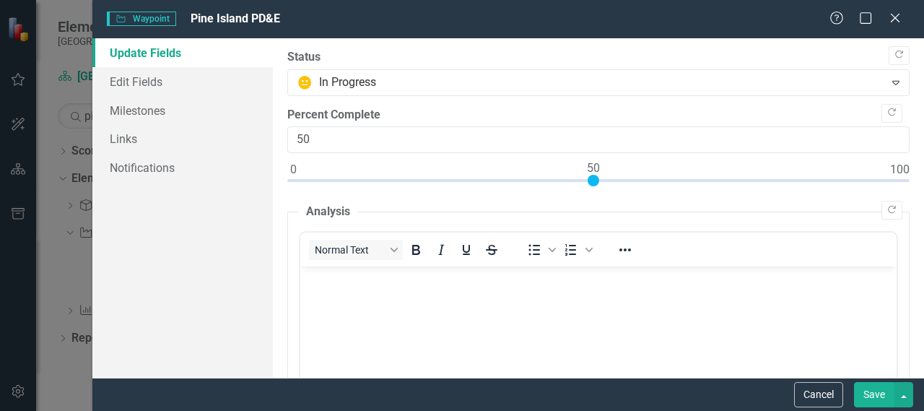
click at [504, 287] on body "Rich Text Area. Press ALT-0 for help." at bounding box center [598, 374] width 596 height 217
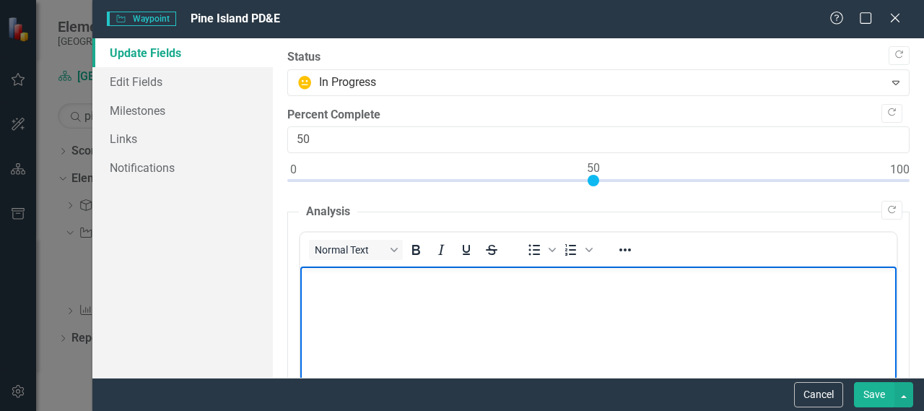
click at [504, 287] on body "Rich Text Area. Press ALT-0 for help." at bounding box center [598, 374] width 596 height 217
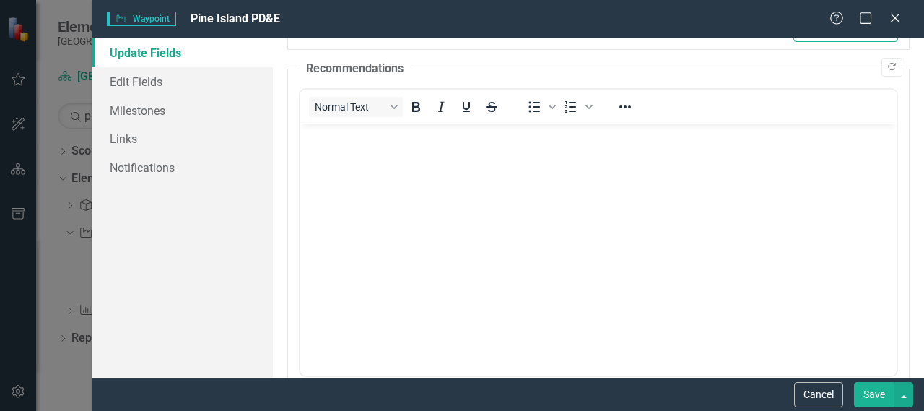
scroll to position [673, 0]
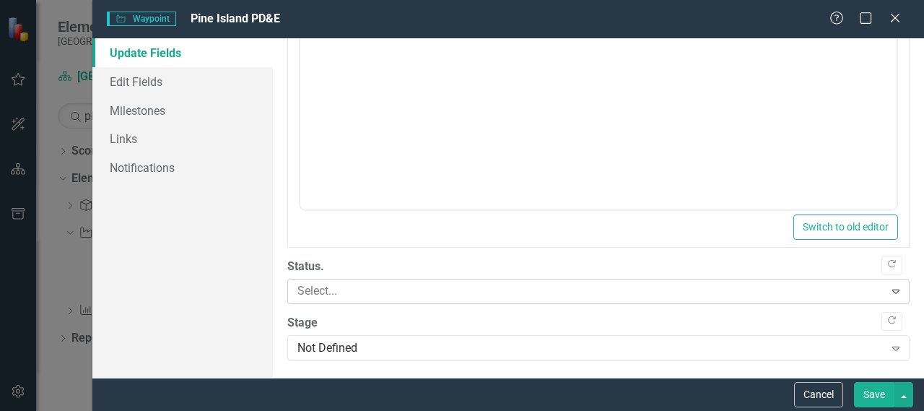
click at [889, 287] on icon "Expand" at bounding box center [896, 291] width 14 height 12
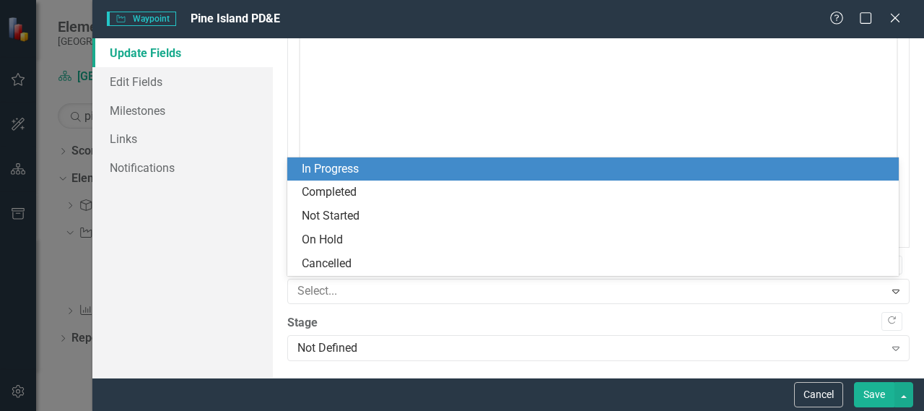
click at [547, 166] on div "In Progress" at bounding box center [596, 169] width 588 height 17
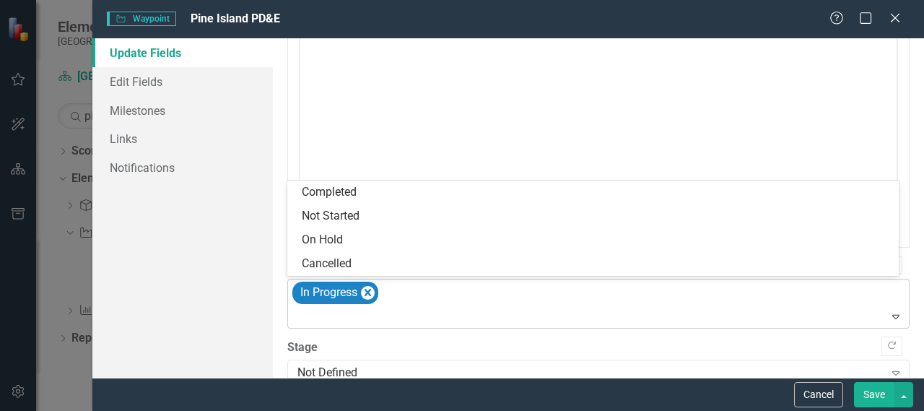
click at [796, 303] on div "In Progress" at bounding box center [599, 303] width 619 height 49
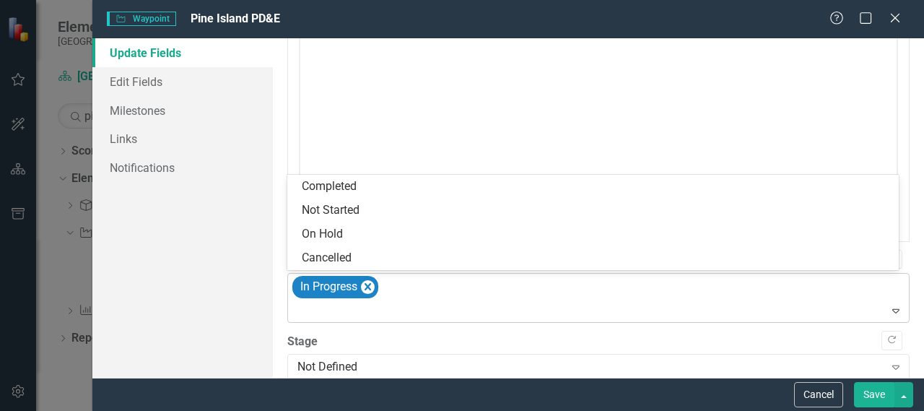
scroll to position [679, 0]
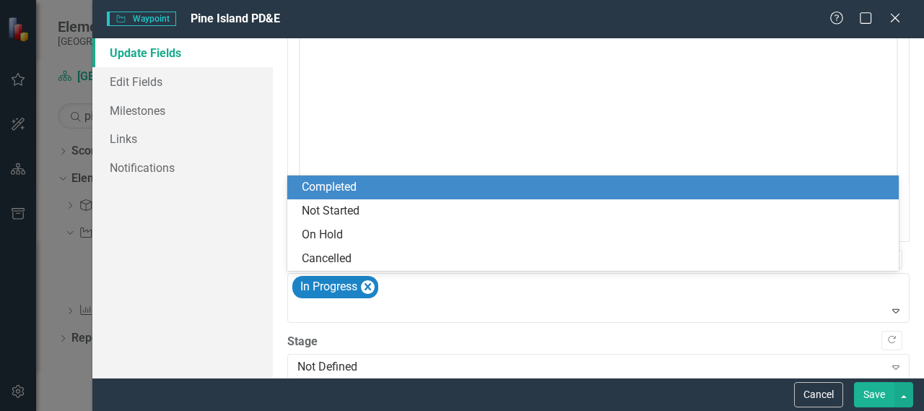
click at [723, 125] on body "Rich Text Area. Press ALT-0 for help." at bounding box center [598, 60] width 596 height 217
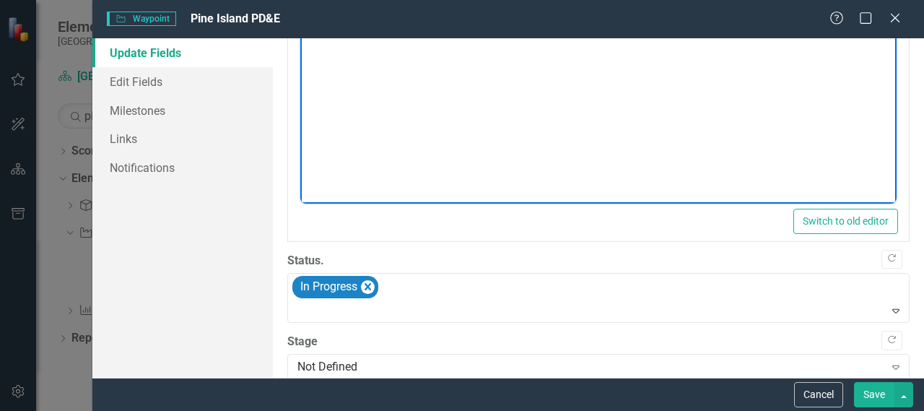
scroll to position [697, 0]
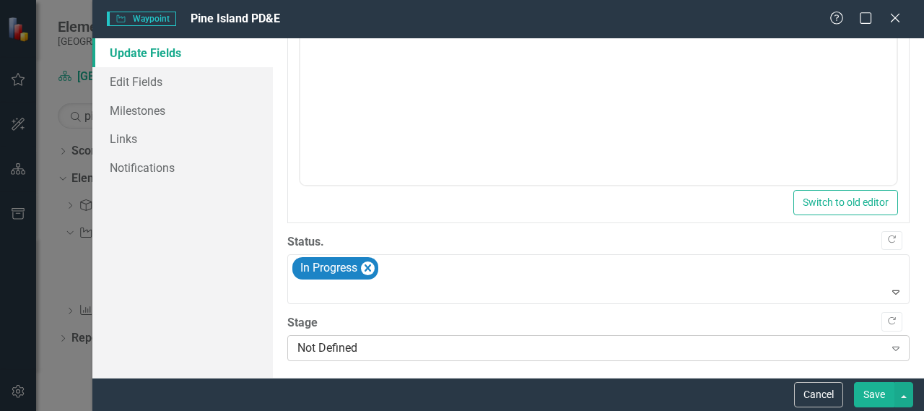
click at [791, 340] on div "Not Defined" at bounding box center [590, 348] width 587 height 17
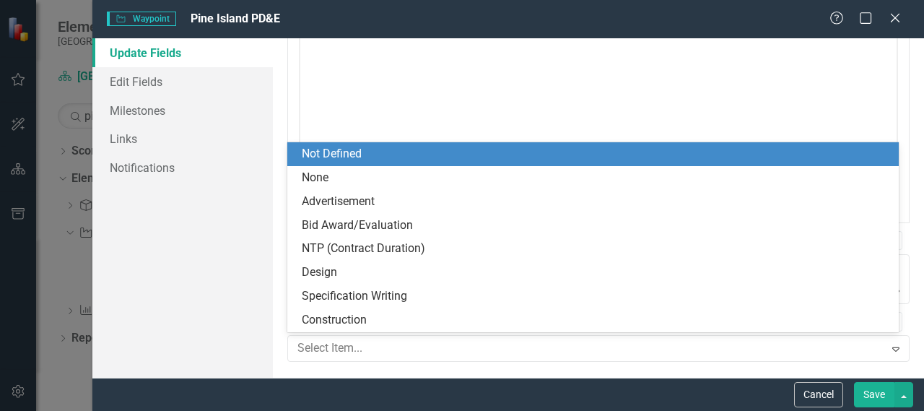
click at [658, 87] on body "Rich Text Area. Press ALT-0 for help." at bounding box center [598, 41] width 596 height 217
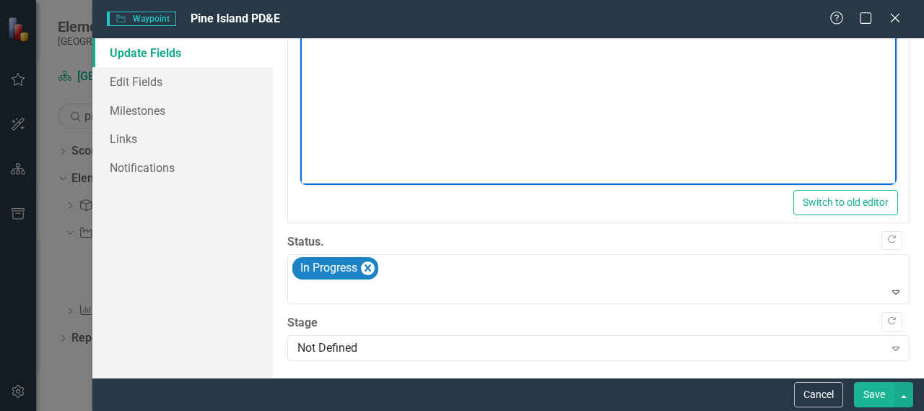
click at [890, 386] on button "Save" at bounding box center [874, 394] width 40 height 25
